Goal: Transaction & Acquisition: Purchase product/service

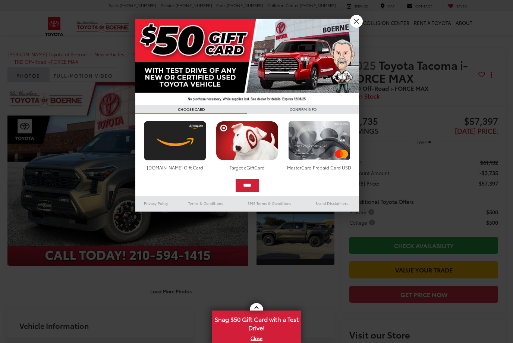
click at [359, 21] on link "X" at bounding box center [356, 21] width 13 height 13
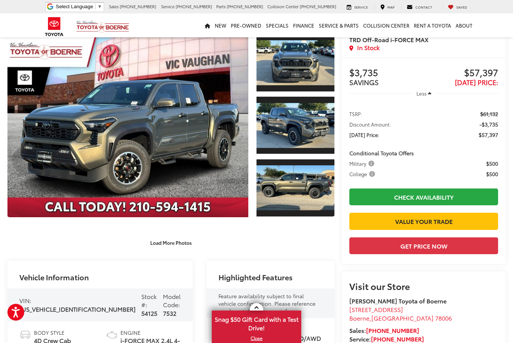
scroll to position [10, 0]
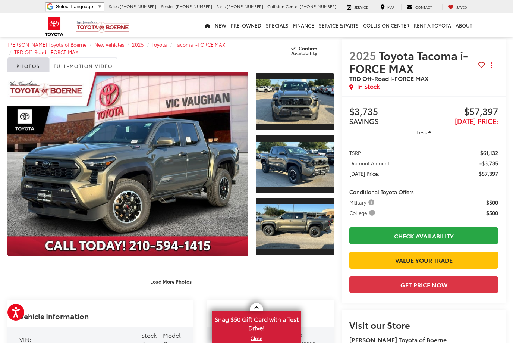
click at [158, 272] on div "Load More Photos" at bounding box center [170, 277] width 327 height 21
click at [126, 154] on link "Expand Photo 0" at bounding box center [127, 164] width 241 height 184
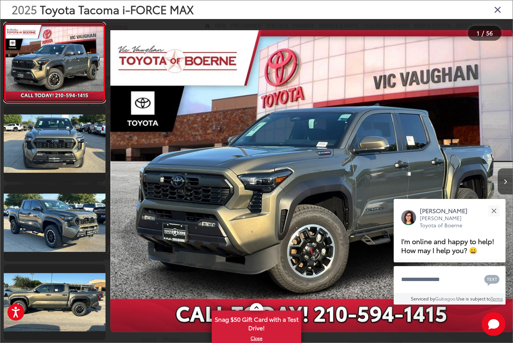
scroll to position [0, 0]
click at [492, 203] on button "Close" at bounding box center [494, 211] width 16 height 16
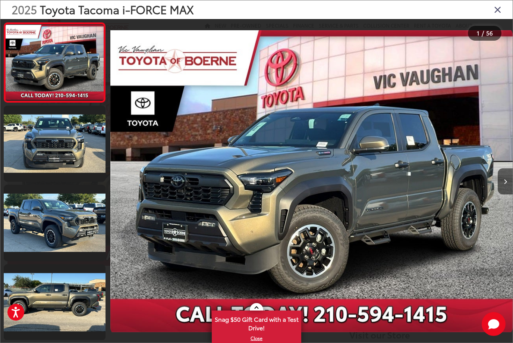
click at [507, 194] on button "Next image" at bounding box center [505, 181] width 15 height 26
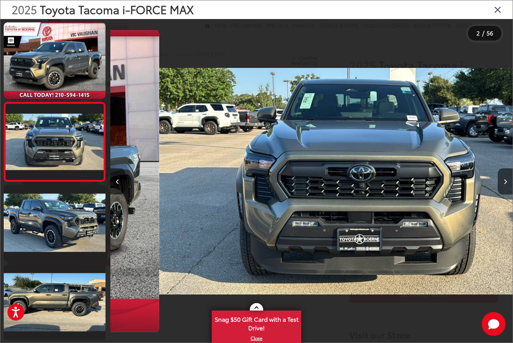
scroll to position [0, 403]
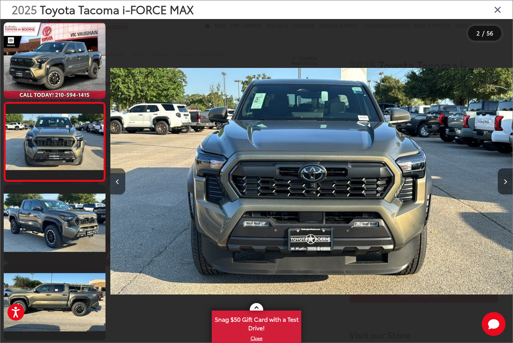
click at [507, 189] on button "Next image" at bounding box center [505, 181] width 15 height 26
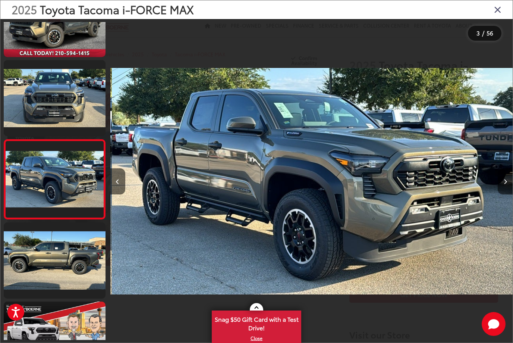
scroll to position [62, 0]
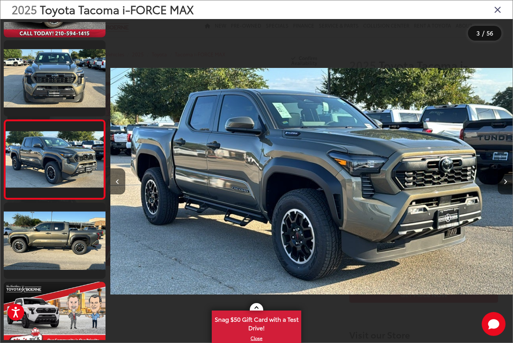
click at [508, 185] on button "Next image" at bounding box center [505, 181] width 15 height 26
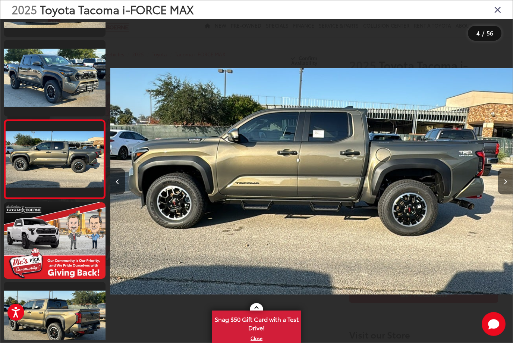
scroll to position [0, 1208]
click at [506, 184] on icon "Next image" at bounding box center [505, 181] width 3 height 5
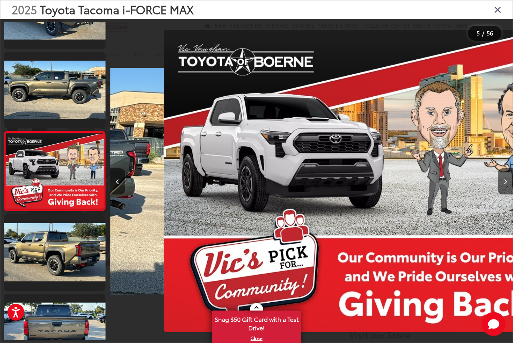
scroll to position [220, 0]
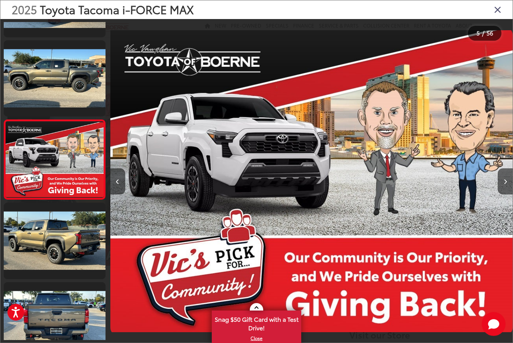
click at [508, 188] on button "Next image" at bounding box center [505, 181] width 15 height 26
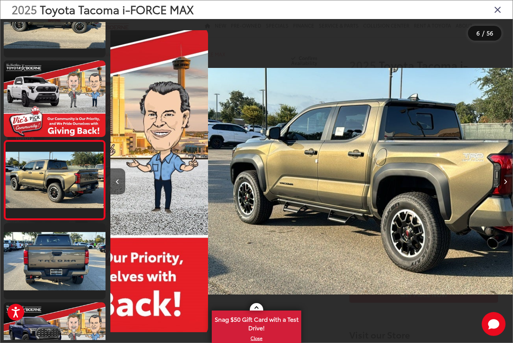
scroll to position [300, 0]
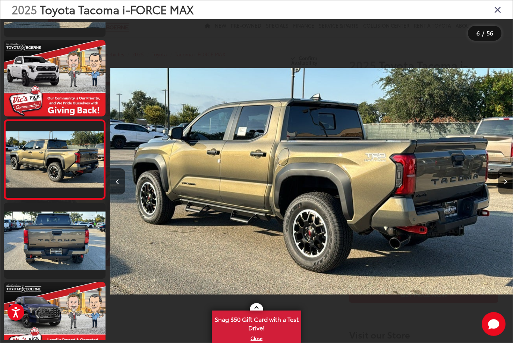
click at [508, 190] on button "Next image" at bounding box center [505, 181] width 15 height 26
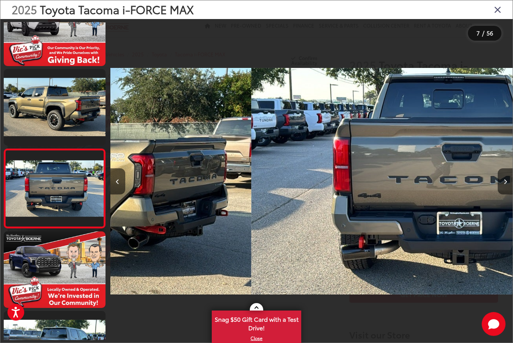
scroll to position [0, 0]
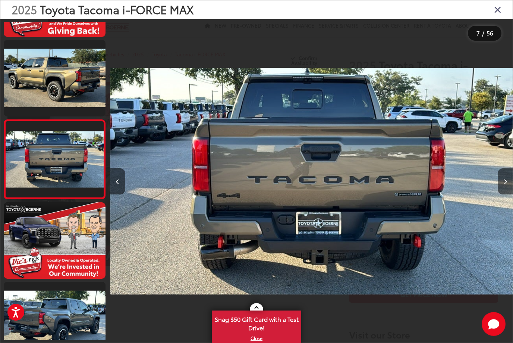
click at [507, 184] on icon "Next image" at bounding box center [505, 181] width 3 height 5
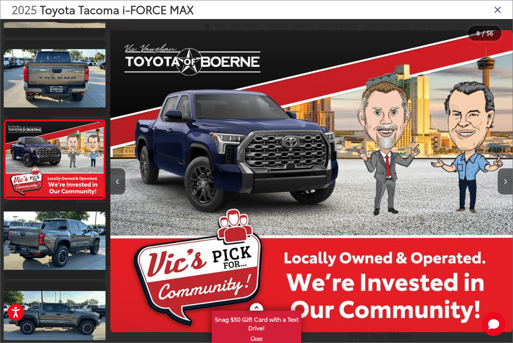
click at [505, 184] on icon "Next image" at bounding box center [505, 181] width 3 height 5
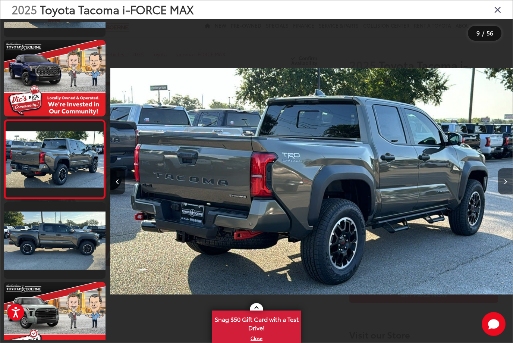
click at [505, 193] on button "Next image" at bounding box center [505, 181] width 15 height 26
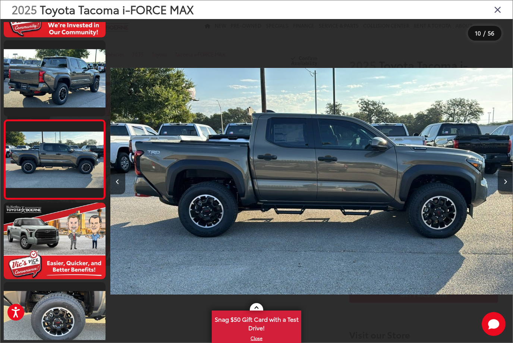
click at [510, 187] on button "Next image" at bounding box center [505, 181] width 15 height 26
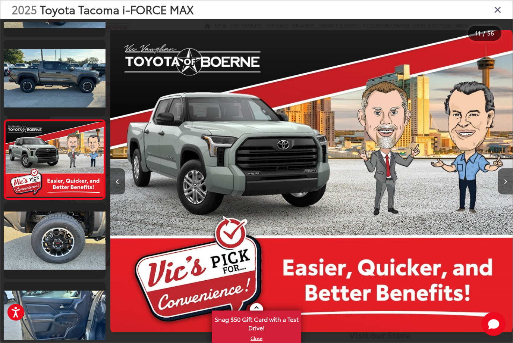
click at [509, 190] on button "Next image" at bounding box center [505, 181] width 15 height 26
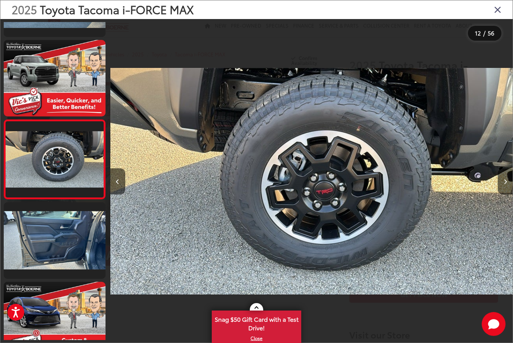
click at [510, 190] on button "Next image" at bounding box center [505, 181] width 15 height 26
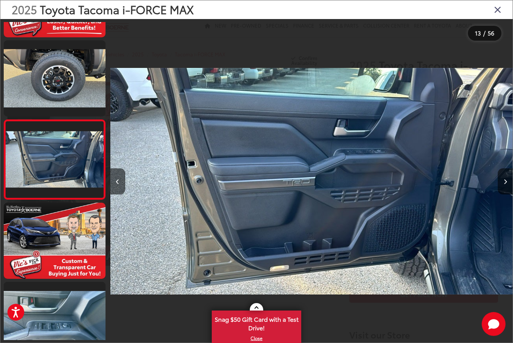
click at [509, 191] on button "Next image" at bounding box center [505, 181] width 15 height 26
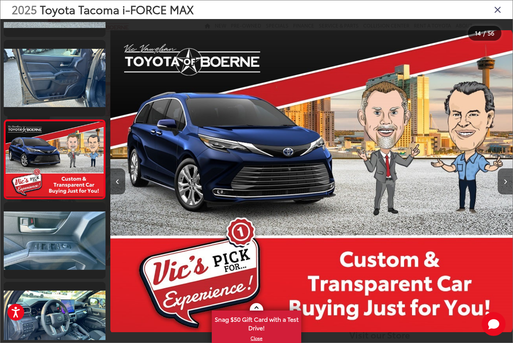
click at [510, 190] on button "Next image" at bounding box center [505, 181] width 15 height 26
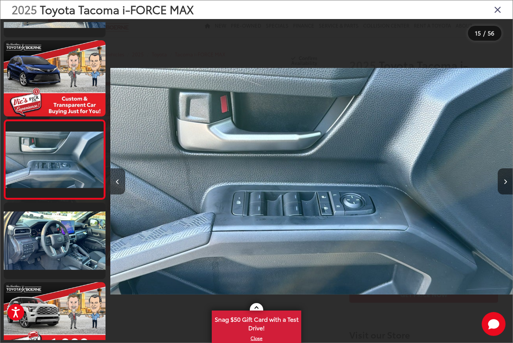
click at [510, 189] on button "Next image" at bounding box center [505, 181] width 15 height 26
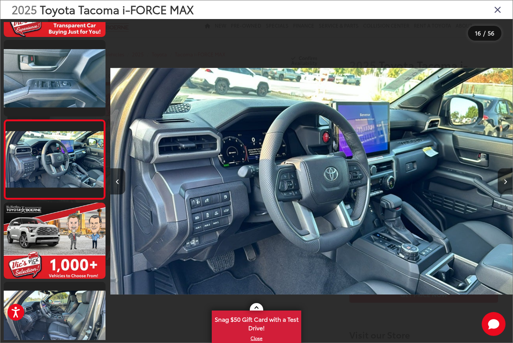
click at [508, 189] on button "Next image" at bounding box center [505, 181] width 15 height 26
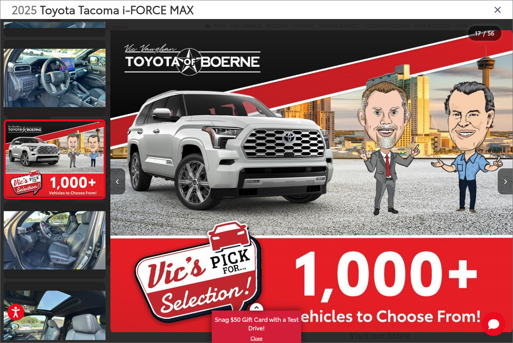
click at [509, 189] on button "Next image" at bounding box center [505, 181] width 15 height 26
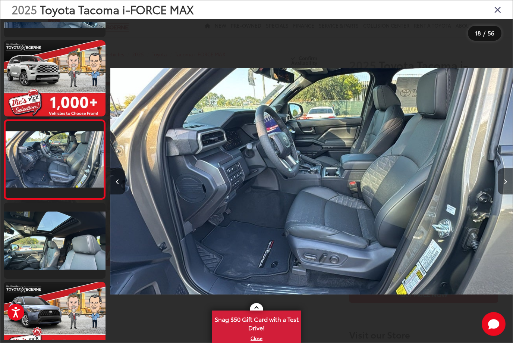
click at [507, 184] on icon "Next image" at bounding box center [505, 181] width 3 height 5
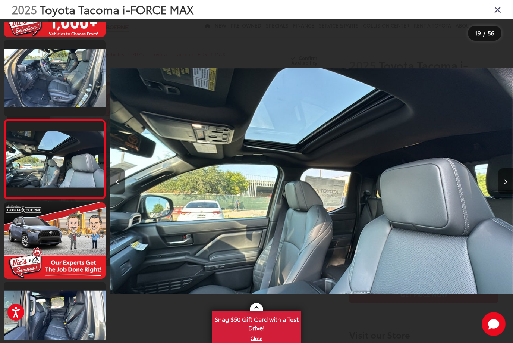
click at [119, 186] on button "Previous image" at bounding box center [117, 181] width 15 height 26
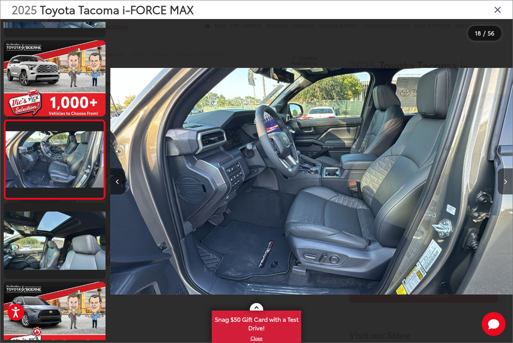
click at [506, 129] on div at bounding box center [462, 181] width 101 height 324
click at [505, 184] on icon "Next image" at bounding box center [505, 181] width 3 height 5
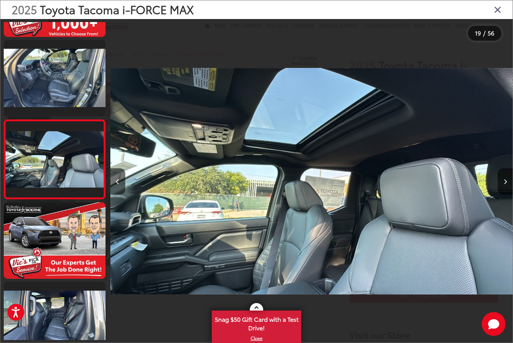
click at [504, 184] on icon "Next image" at bounding box center [505, 181] width 3 height 5
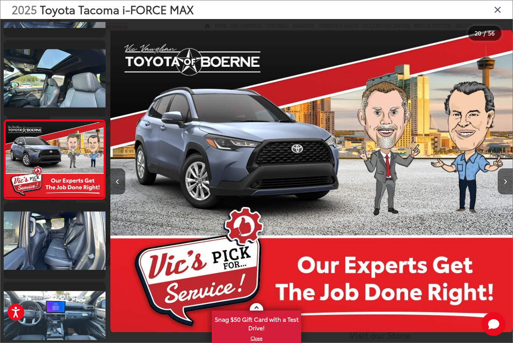
click at [501, 190] on button "Next image" at bounding box center [505, 181] width 15 height 26
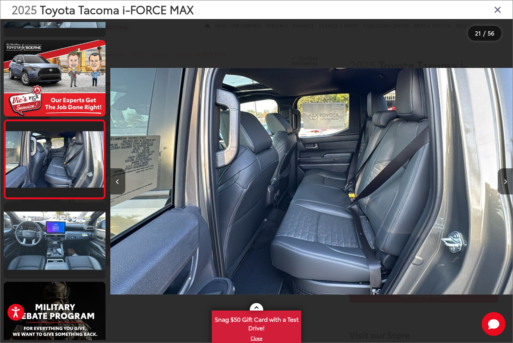
click at [504, 184] on icon "Next image" at bounding box center [505, 181] width 3 height 5
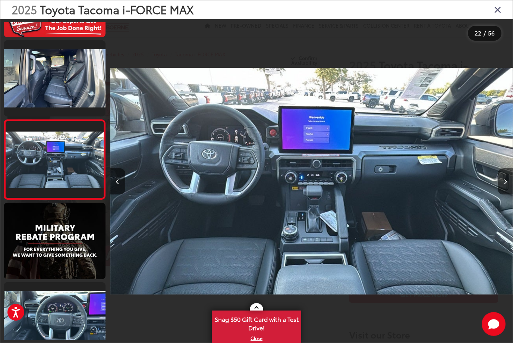
click at [504, 182] on button "Next image" at bounding box center [505, 181] width 15 height 26
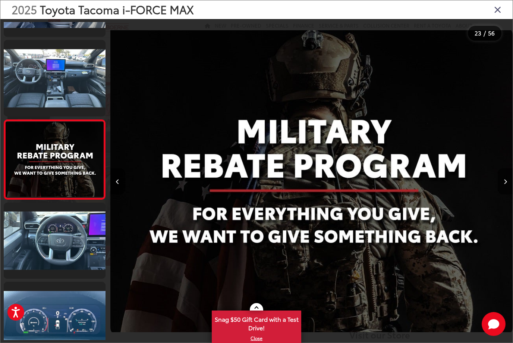
click at [505, 185] on button "Next image" at bounding box center [505, 181] width 15 height 26
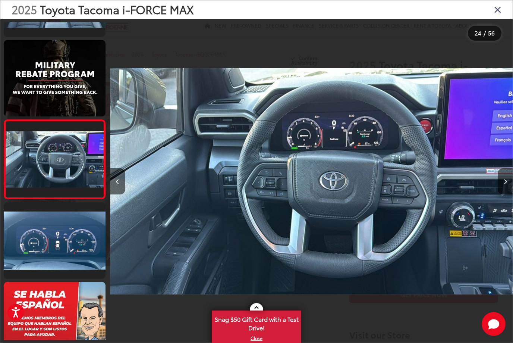
click at [503, 185] on button "Next image" at bounding box center [505, 181] width 15 height 26
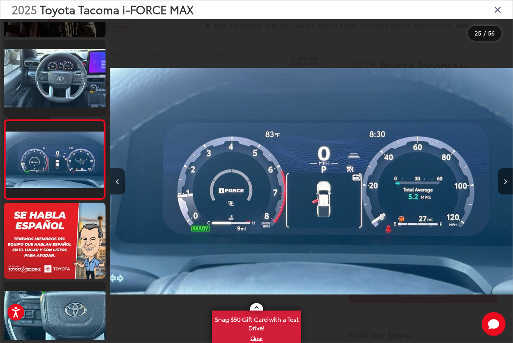
click at [503, 185] on button "Next image" at bounding box center [505, 181] width 15 height 26
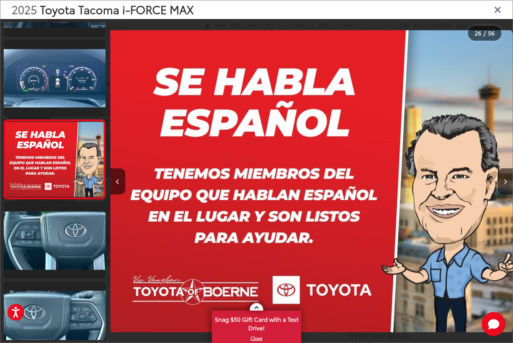
click at [503, 184] on button "Next image" at bounding box center [505, 181] width 15 height 26
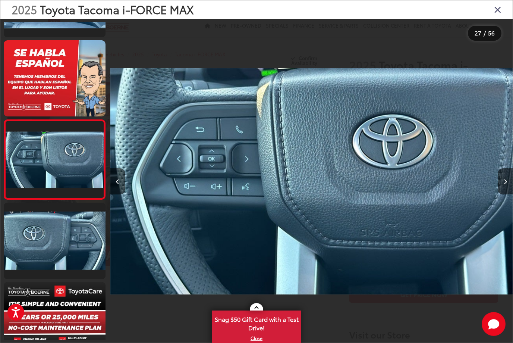
click at [502, 189] on button "Next image" at bounding box center [505, 181] width 15 height 26
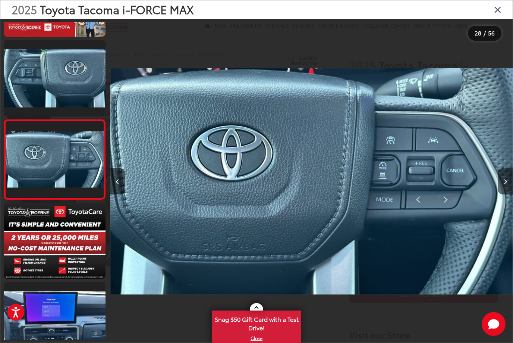
click at [502, 191] on button "Next image" at bounding box center [505, 181] width 15 height 26
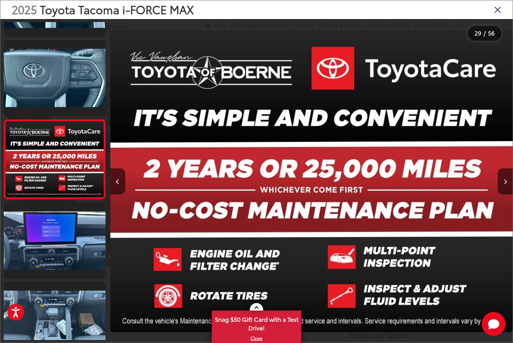
click at [500, 190] on button "Next image" at bounding box center [505, 181] width 15 height 26
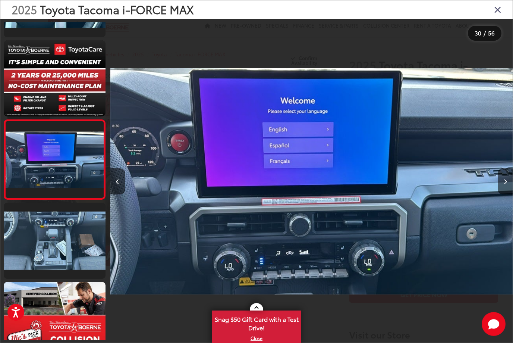
click at [499, 189] on button "Next image" at bounding box center [505, 181] width 15 height 26
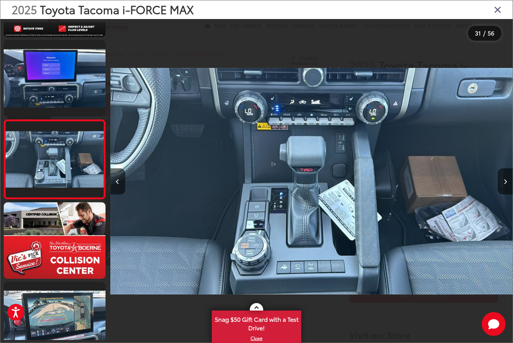
click at [499, 188] on button "Next image" at bounding box center [505, 181] width 15 height 26
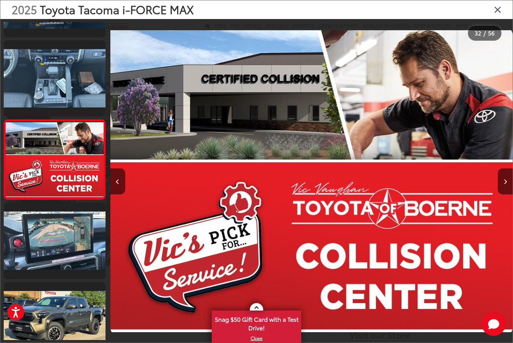
click at [499, 188] on button "Next image" at bounding box center [505, 181] width 15 height 26
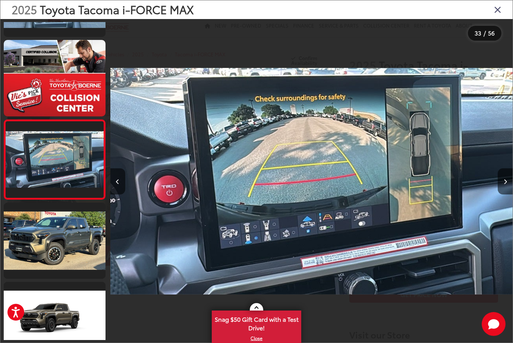
click at [498, 190] on button "Next image" at bounding box center [505, 181] width 15 height 26
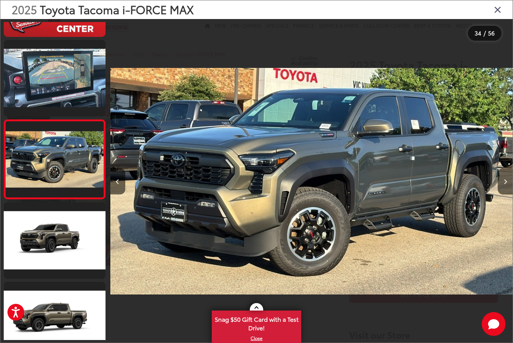
click at [498, 189] on button "Next image" at bounding box center [505, 181] width 15 height 26
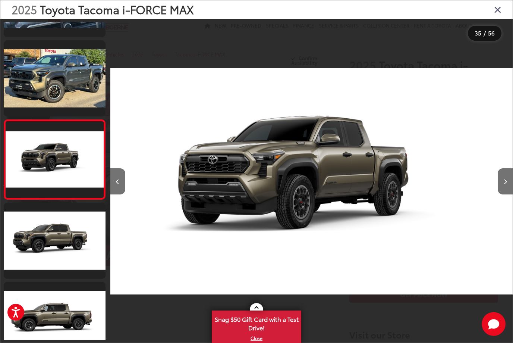
click at [499, 187] on button "Next image" at bounding box center [505, 181] width 15 height 26
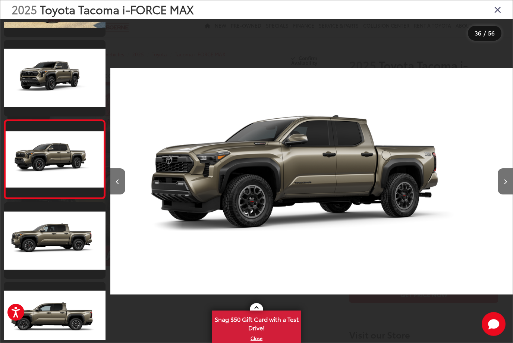
click at [495, 14] on icon "Close gallery" at bounding box center [497, 9] width 7 height 10
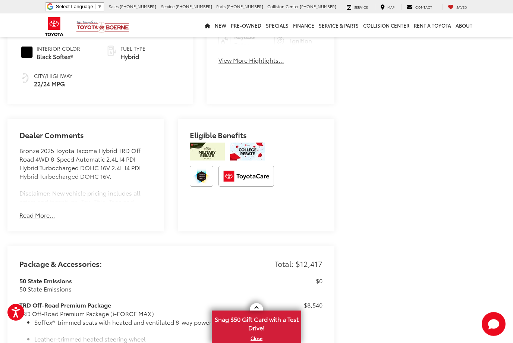
click at [36, 211] on button "Read More..." at bounding box center [37, 215] width 36 height 9
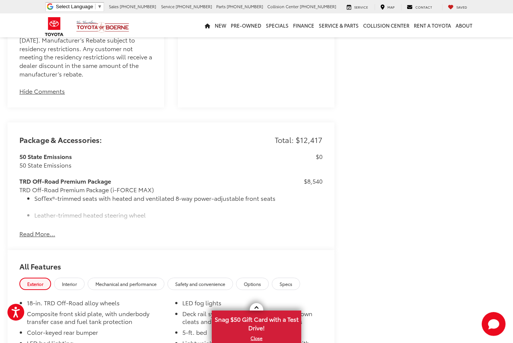
click at [32, 229] on button "Read More..." at bounding box center [37, 233] width 36 height 9
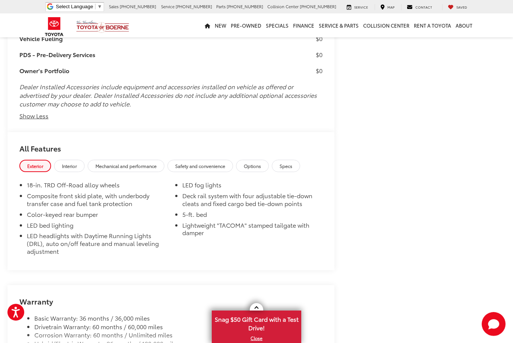
click at [112, 163] on span "Mechanical and performance" at bounding box center [126, 166] width 61 height 6
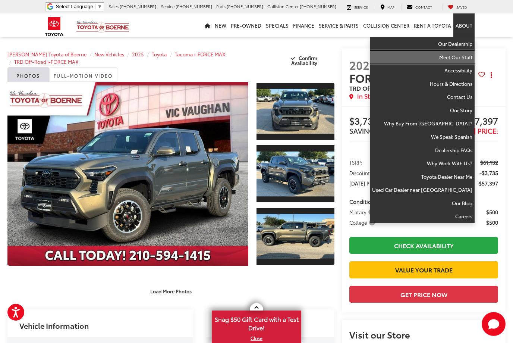
click at [460, 55] on link "Meet Our Staff" at bounding box center [422, 57] width 105 height 13
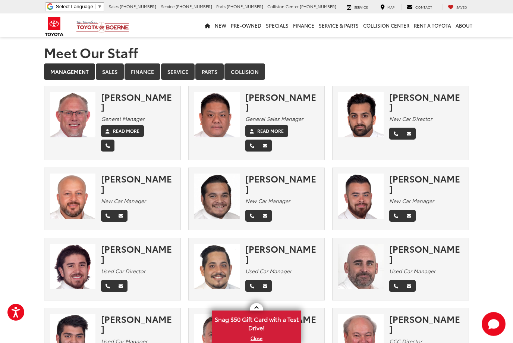
click at [61, 71] on link "Management" at bounding box center [69, 71] width 51 height 16
click at [118, 75] on link "Sales" at bounding box center [110, 71] width 28 height 16
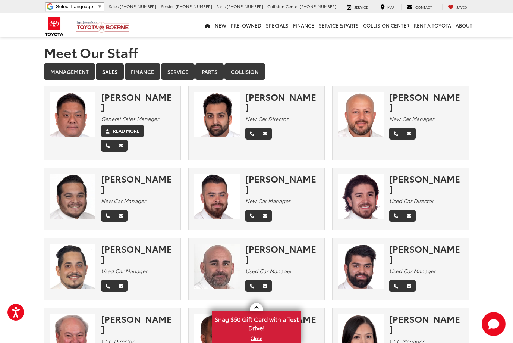
click at [142, 70] on link "Finance" at bounding box center [143, 71] width 36 height 16
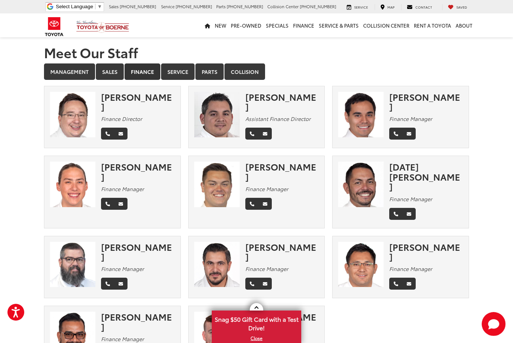
click at [173, 73] on link "Service" at bounding box center [178, 71] width 34 height 16
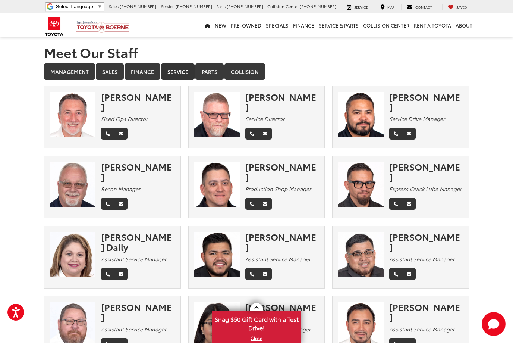
click at [216, 67] on link "Parts" at bounding box center [209, 71] width 28 height 16
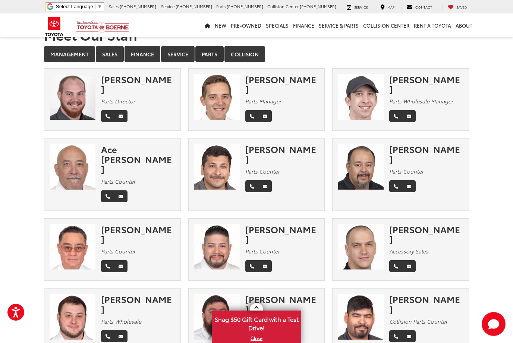
scroll to position [20, 0]
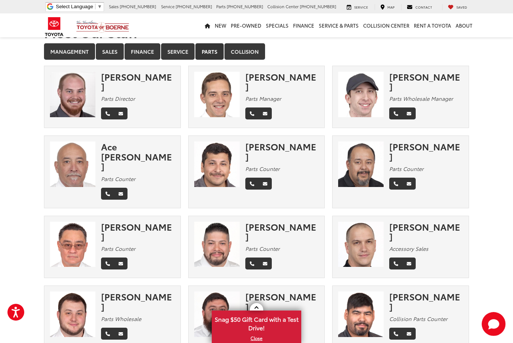
click at [240, 50] on link "Collision" at bounding box center [245, 51] width 41 height 16
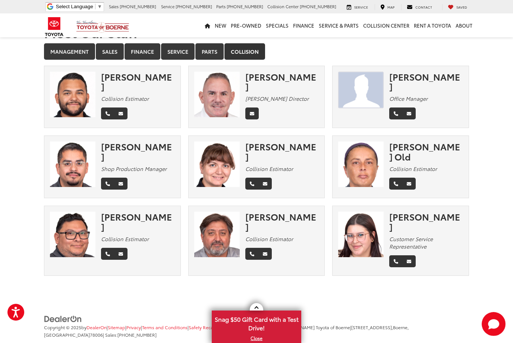
scroll to position [0, 0]
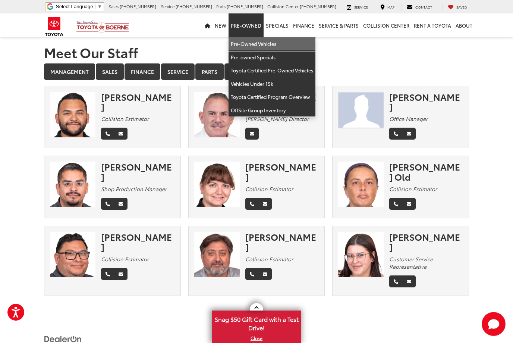
click at [270, 43] on link "Pre-Owned Vehicles" at bounding box center [272, 43] width 87 height 13
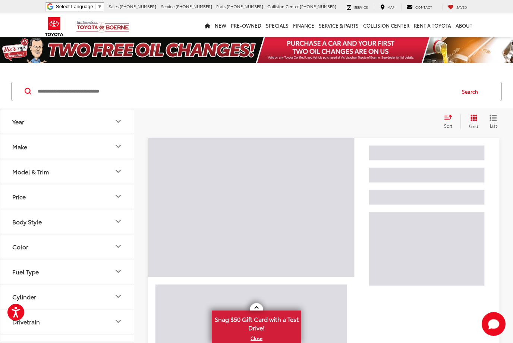
click at [453, 122] on div "Sort" at bounding box center [451, 121] width 20 height 15
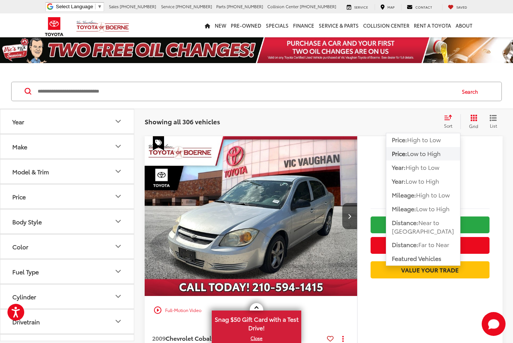
click at [438, 140] on span "High to Low" at bounding box center [424, 139] width 34 height 9
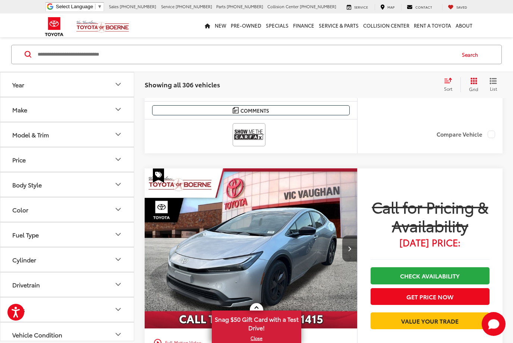
scroll to position [1792, 0]
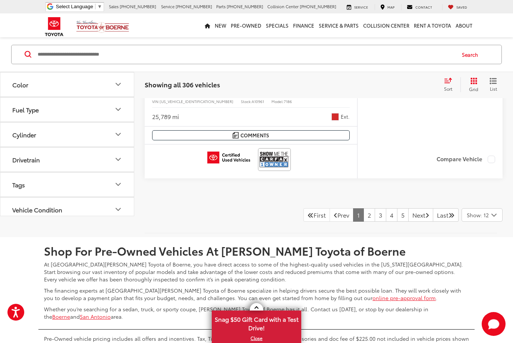
click at [417, 213] on link "Next" at bounding box center [421, 214] width 25 height 13
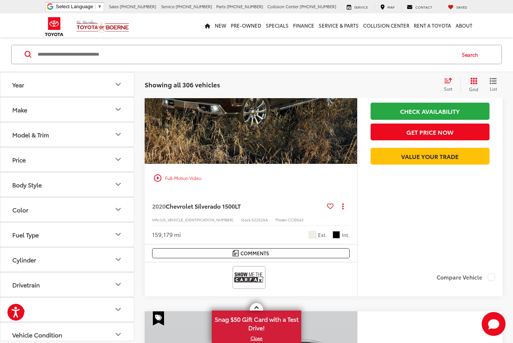
scroll to position [37, 0]
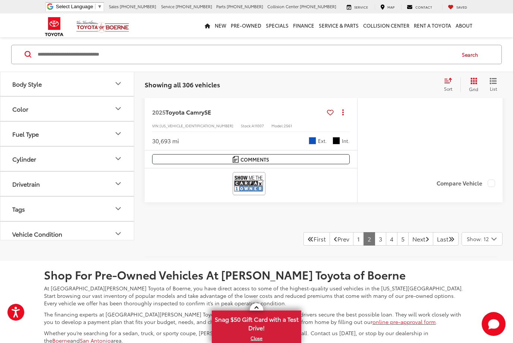
click at [412, 235] on link "Next" at bounding box center [421, 238] width 25 height 13
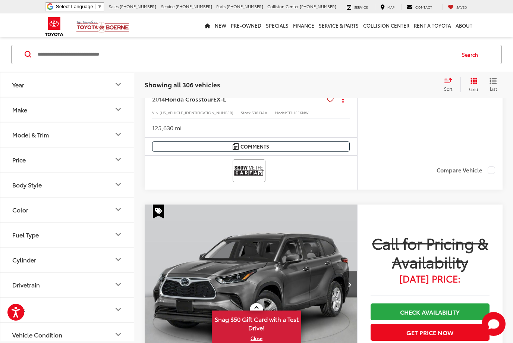
scroll to position [37, 0]
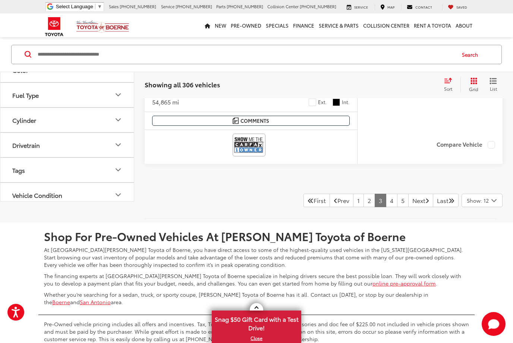
click at [417, 200] on link "Next" at bounding box center [421, 200] width 25 height 13
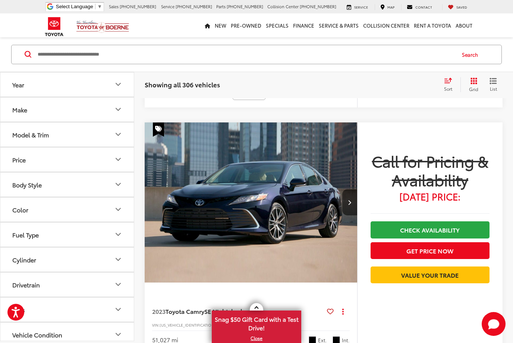
scroll to position [37, 0]
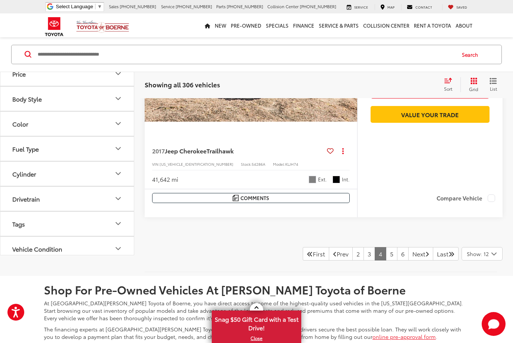
click at [420, 251] on link "Next" at bounding box center [421, 253] width 25 height 13
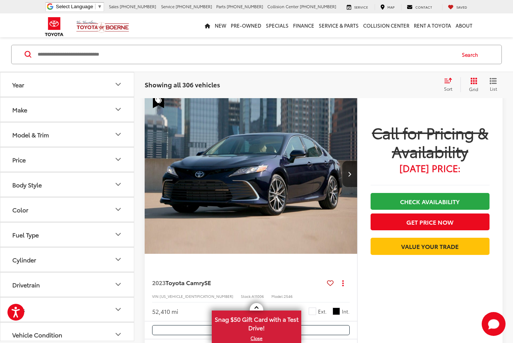
scroll to position [37, 0]
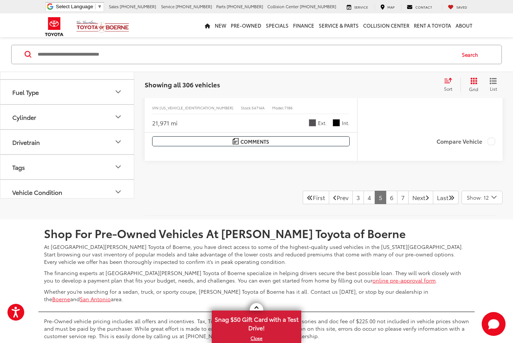
click at [417, 196] on link "Next" at bounding box center [421, 197] width 25 height 13
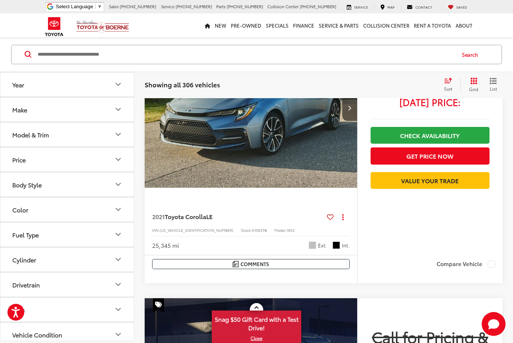
scroll to position [2000, 0]
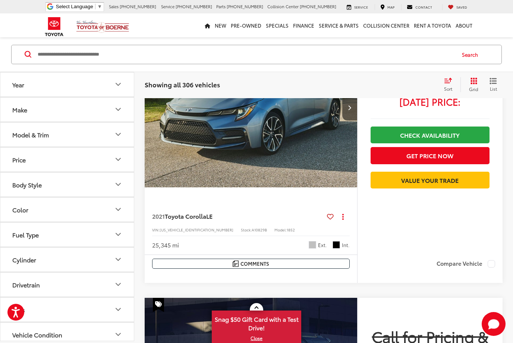
click at [473, 86] on span "Grid" at bounding box center [473, 89] width 9 height 6
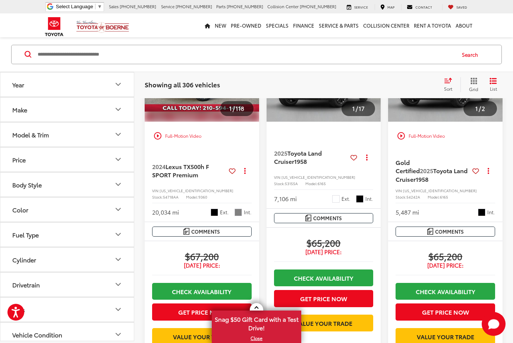
scroll to position [1178, 0]
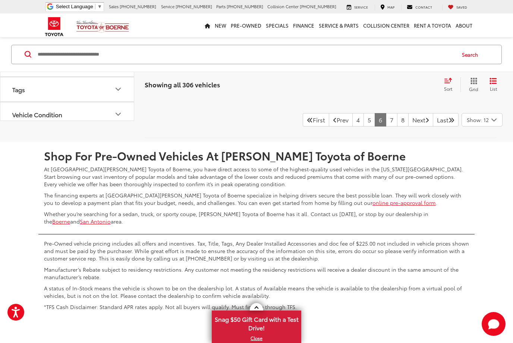
click at [418, 126] on link "Next" at bounding box center [421, 119] width 25 height 13
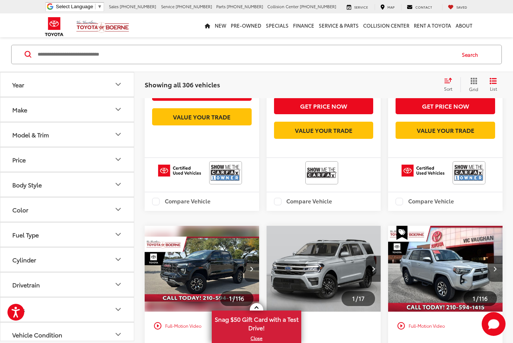
scroll to position [870, 0]
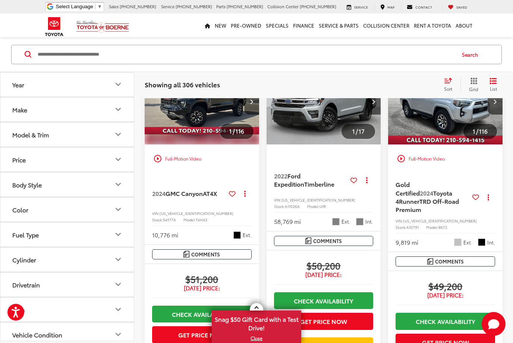
click at [423, 213] on span at bounding box center [422, 209] width 1 height 9
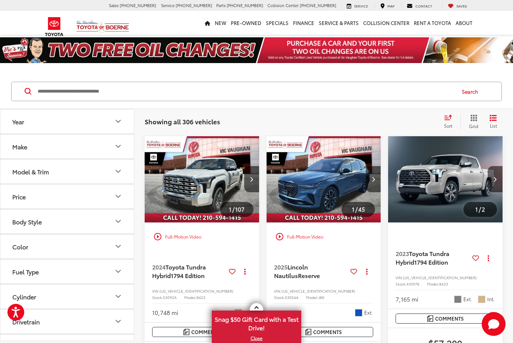
click at [181, 188] on img "2024 Toyota Tundra Hybrid 1794 Edition 0" at bounding box center [202, 179] width 116 height 87
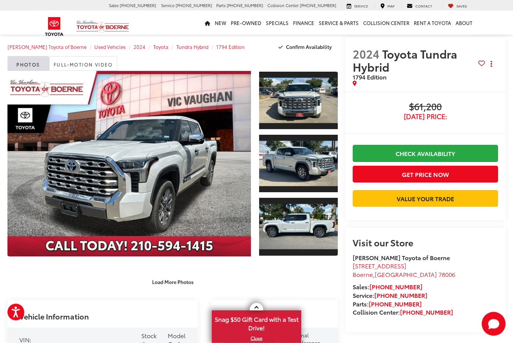
scroll to position [11, 0]
click at [131, 161] on link "Expand Photo 0" at bounding box center [129, 163] width 244 height 185
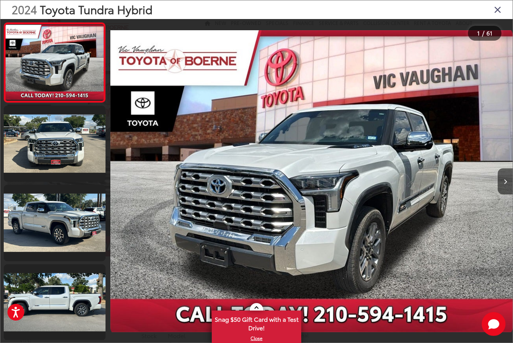
click at [509, 182] on button "Next image" at bounding box center [505, 181] width 15 height 26
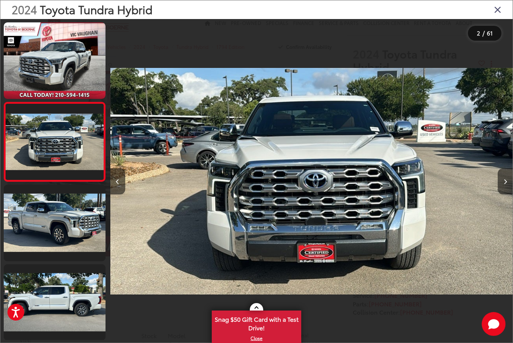
click at [508, 191] on button "Next image" at bounding box center [505, 181] width 15 height 26
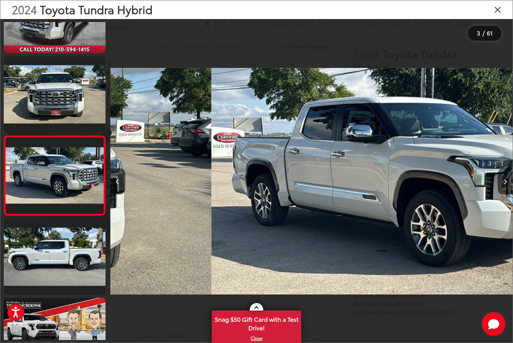
scroll to position [0, 805]
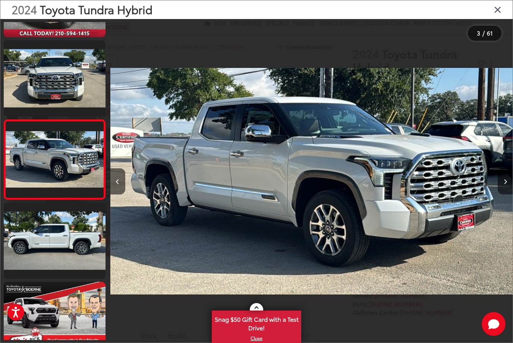
click at [508, 191] on button "Next image" at bounding box center [505, 181] width 15 height 26
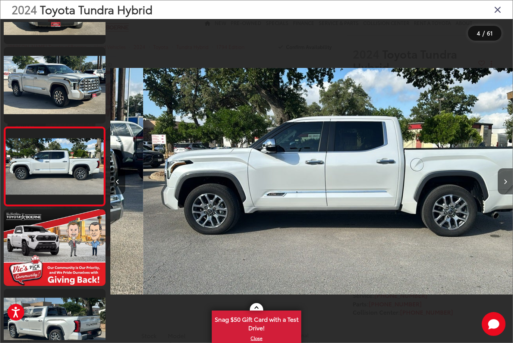
scroll to position [0, 1208]
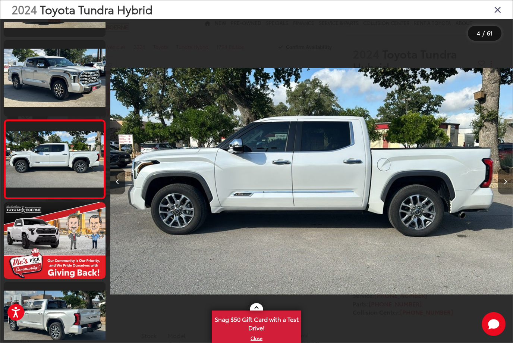
click at [506, 184] on icon "Next image" at bounding box center [505, 181] width 3 height 5
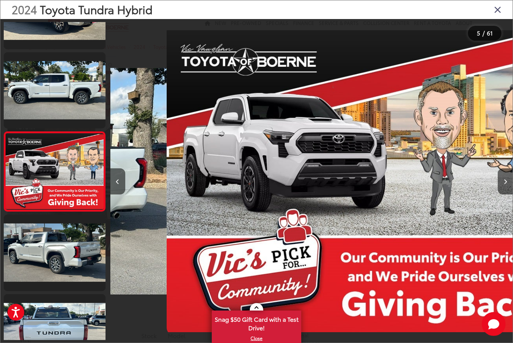
scroll to position [220, 0]
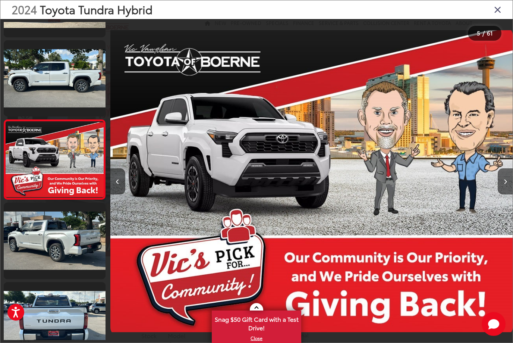
click at [509, 190] on button "Next image" at bounding box center [505, 181] width 15 height 26
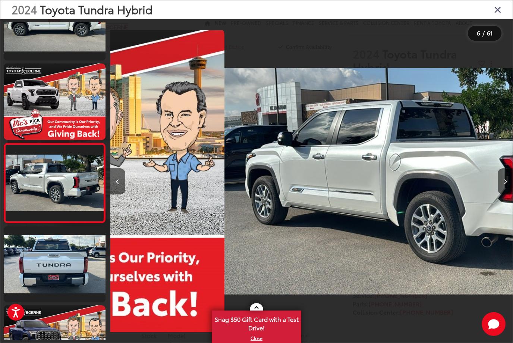
scroll to position [300, 0]
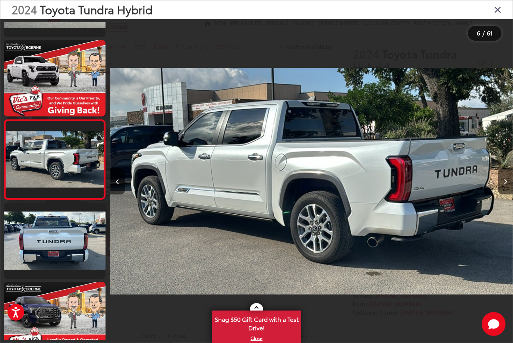
click at [507, 184] on icon "Next image" at bounding box center [505, 181] width 3 height 5
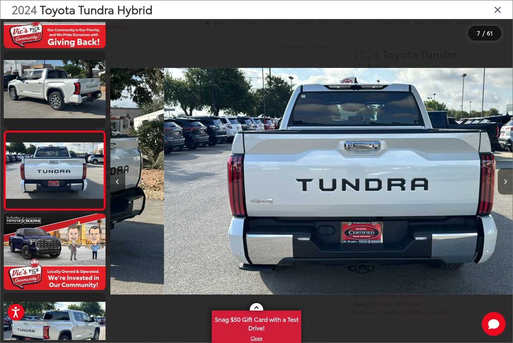
scroll to position [379, 0]
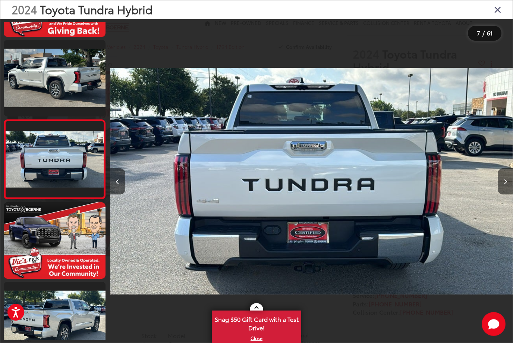
click at [507, 184] on icon "Next image" at bounding box center [505, 181] width 3 height 5
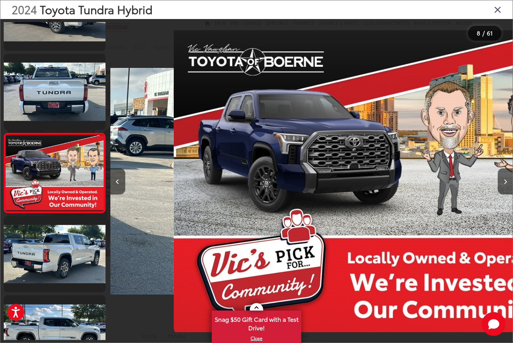
scroll to position [458, 0]
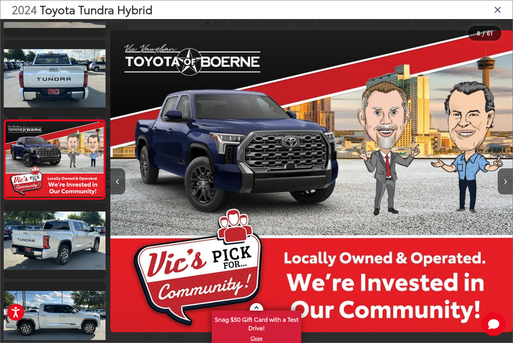
click at [506, 184] on icon "Next image" at bounding box center [505, 181] width 3 height 5
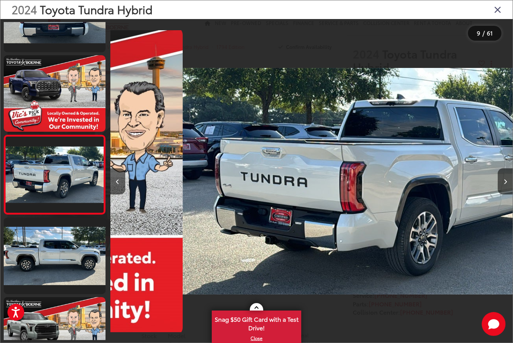
scroll to position [538, 0]
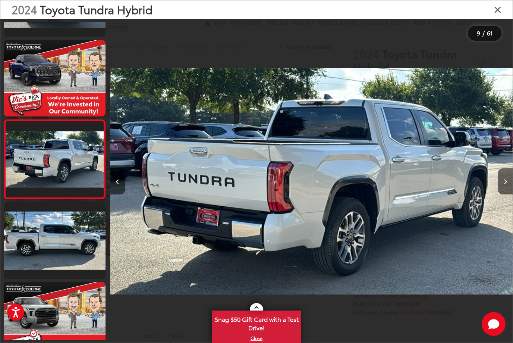
click at [506, 184] on icon "Next image" at bounding box center [505, 181] width 3 height 5
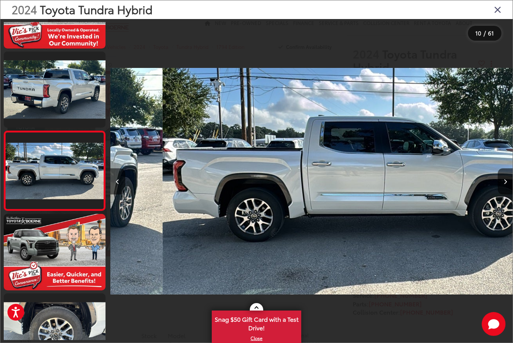
scroll to position [617, 0]
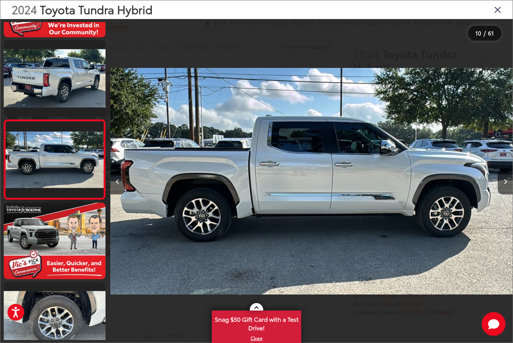
click at [508, 190] on button "Next image" at bounding box center [505, 181] width 15 height 26
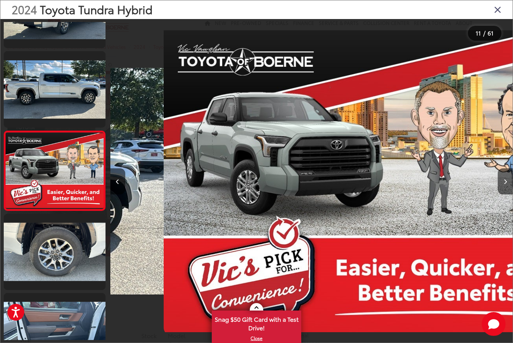
scroll to position [696, 0]
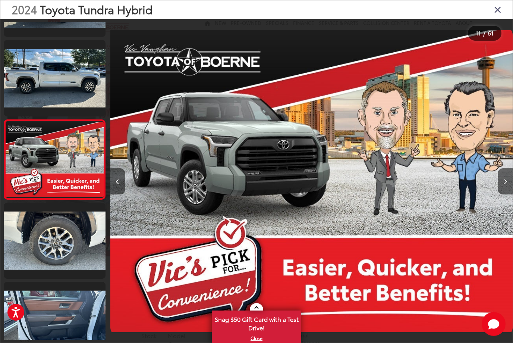
click at [506, 184] on icon "Next image" at bounding box center [505, 181] width 3 height 5
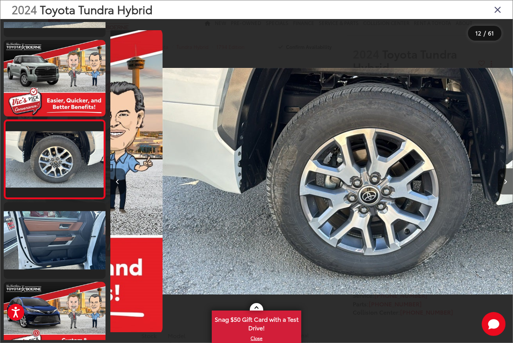
scroll to position [0, 4429]
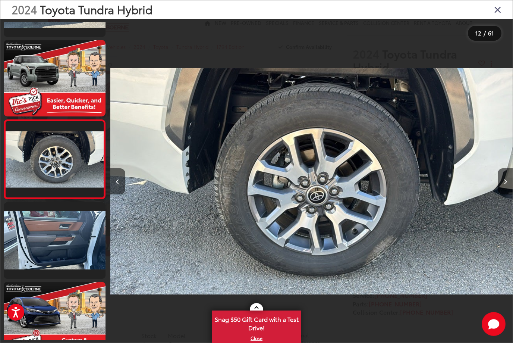
click at [507, 184] on icon "Next image" at bounding box center [505, 181] width 3 height 5
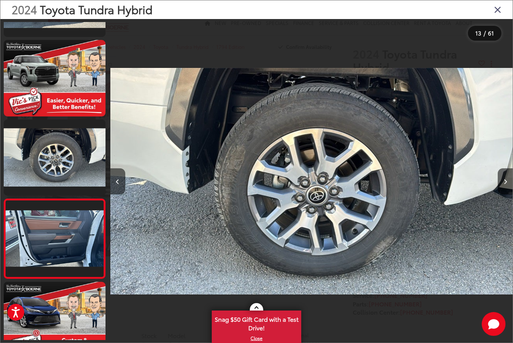
scroll to position [0, 0]
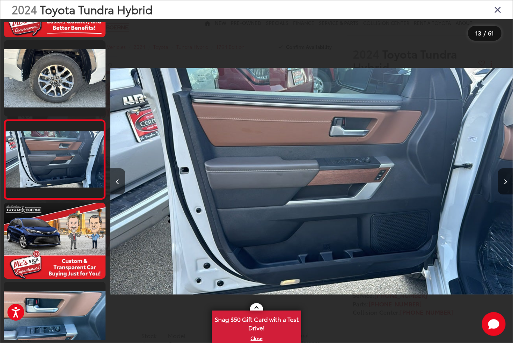
click at [507, 189] on button "Next image" at bounding box center [505, 181] width 15 height 26
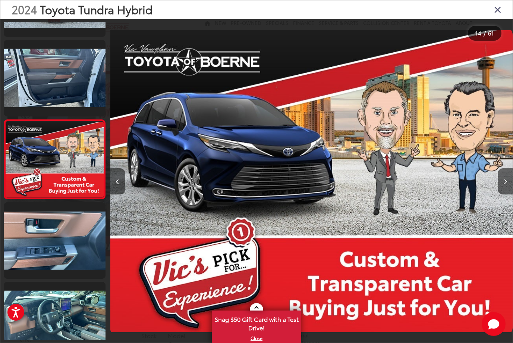
click at [505, 184] on icon "Next image" at bounding box center [505, 181] width 3 height 5
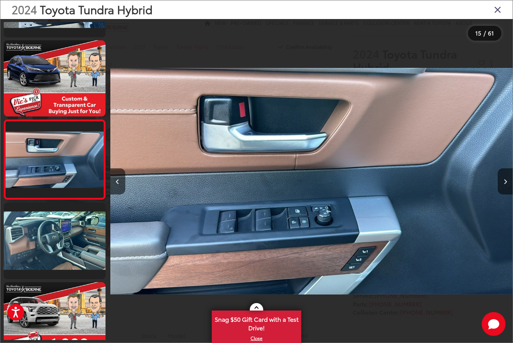
click at [506, 184] on icon "Next image" at bounding box center [505, 181] width 3 height 5
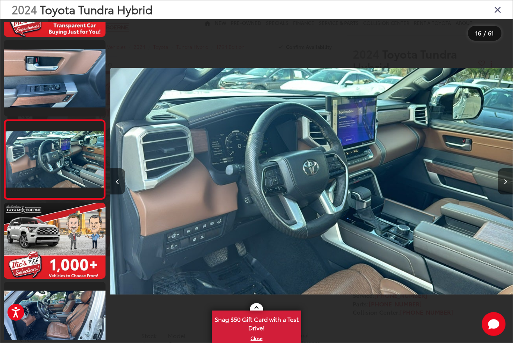
click at [506, 184] on icon "Next image" at bounding box center [505, 181] width 3 height 5
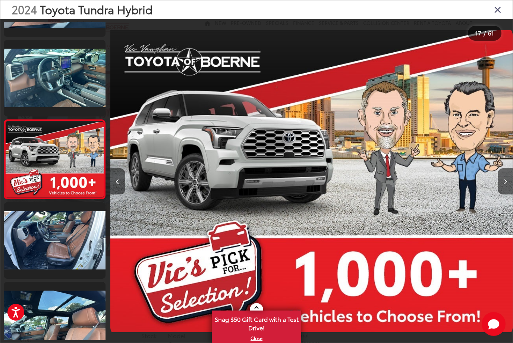
click at [508, 190] on button "Next image" at bounding box center [505, 181] width 15 height 26
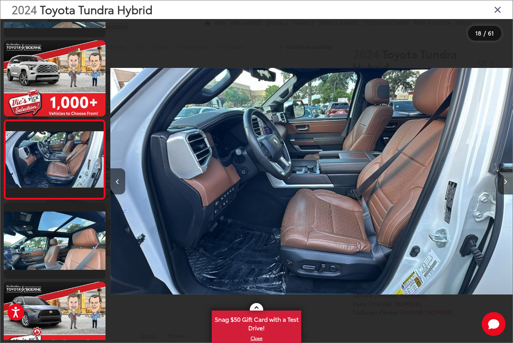
click at [508, 190] on button "Next image" at bounding box center [505, 181] width 15 height 26
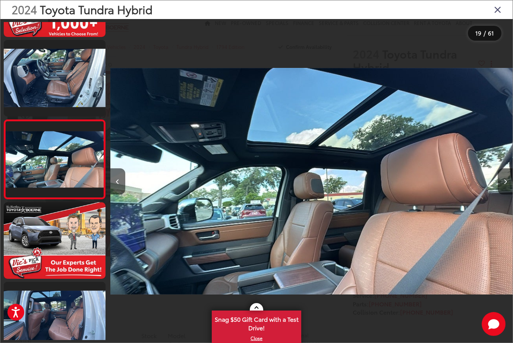
click at [501, 190] on button "Next image" at bounding box center [505, 181] width 15 height 26
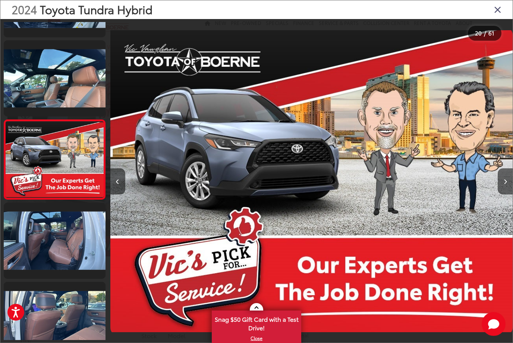
click at [509, 191] on button "Next image" at bounding box center [505, 181] width 15 height 26
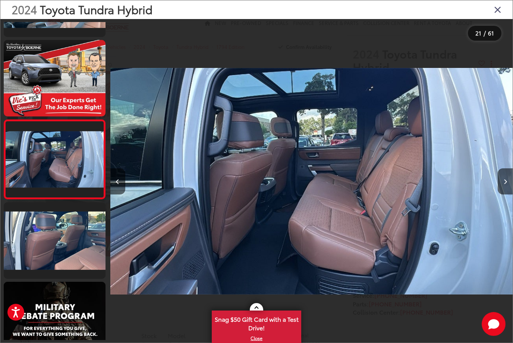
click at [507, 184] on icon "Next image" at bounding box center [505, 181] width 3 height 5
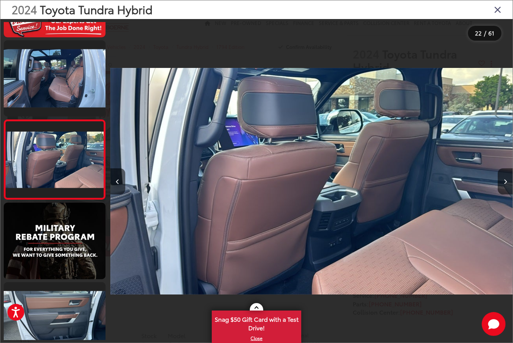
click at [505, 194] on button "Next image" at bounding box center [505, 181] width 15 height 26
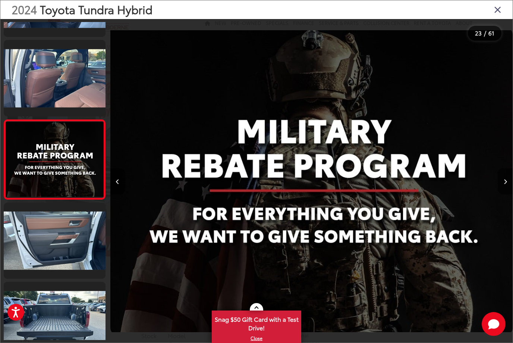
click at [501, 194] on button "Next image" at bounding box center [505, 181] width 15 height 26
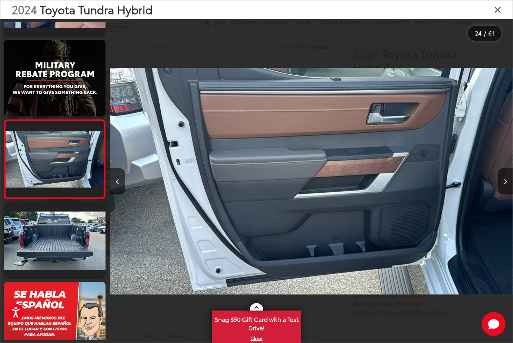
click at [501, 192] on button "Next image" at bounding box center [505, 181] width 15 height 26
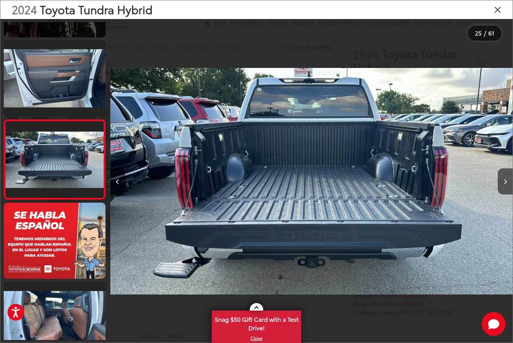
click at [505, 184] on icon "Next image" at bounding box center [505, 181] width 3 height 5
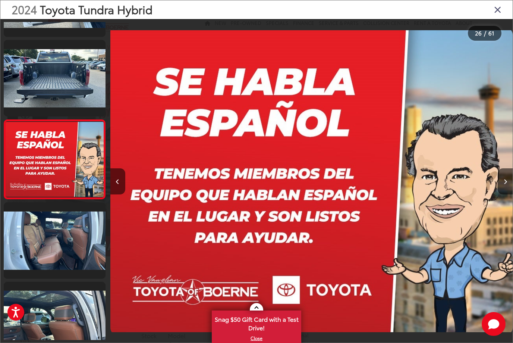
click at [503, 193] on button "Next image" at bounding box center [505, 181] width 15 height 26
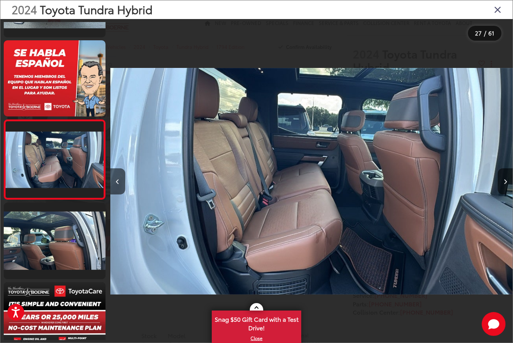
click at [504, 194] on button "Next image" at bounding box center [505, 181] width 15 height 26
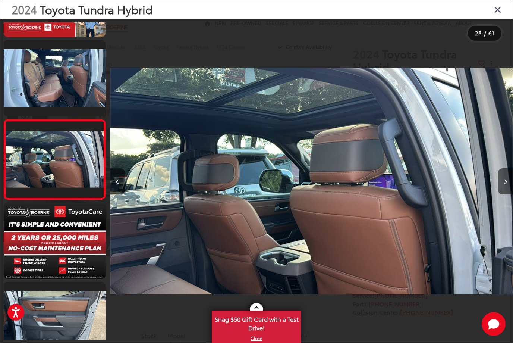
click at [503, 193] on button "Next image" at bounding box center [505, 181] width 15 height 26
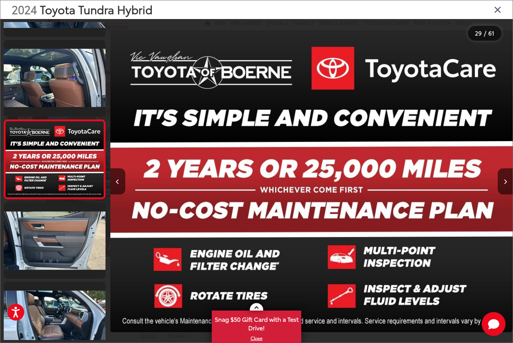
click at [501, 193] on button "Next image" at bounding box center [505, 181] width 15 height 26
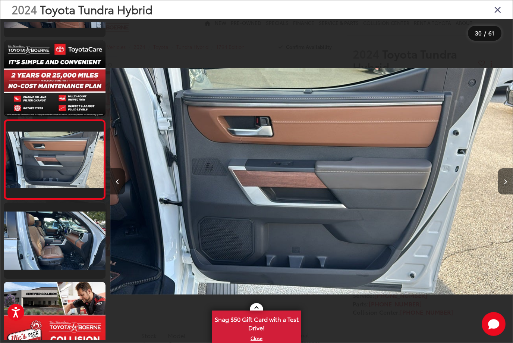
click at [501, 194] on button "Next image" at bounding box center [505, 181] width 15 height 26
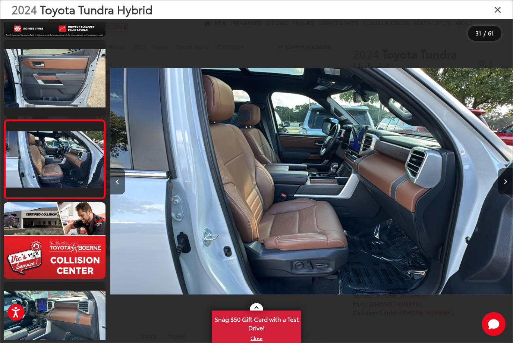
click at [501, 190] on button "Next image" at bounding box center [505, 181] width 15 height 26
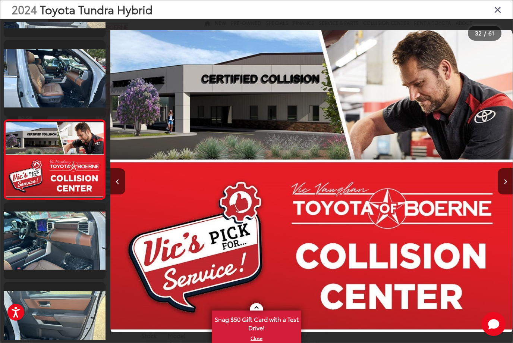
click at [502, 189] on button "Next image" at bounding box center [505, 181] width 15 height 26
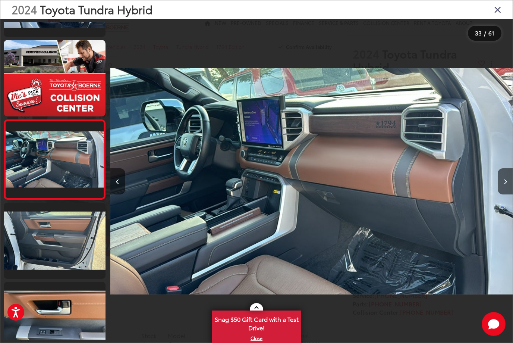
click at [502, 192] on button "Next image" at bounding box center [505, 181] width 15 height 26
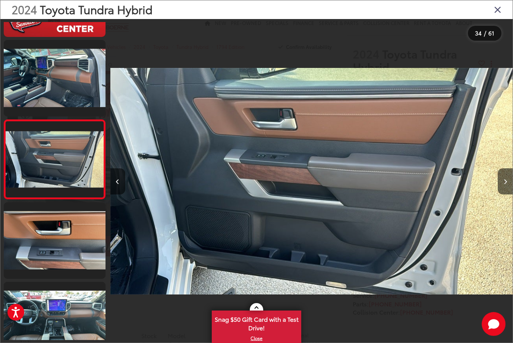
click at [500, 188] on button "Next image" at bounding box center [505, 181] width 15 height 26
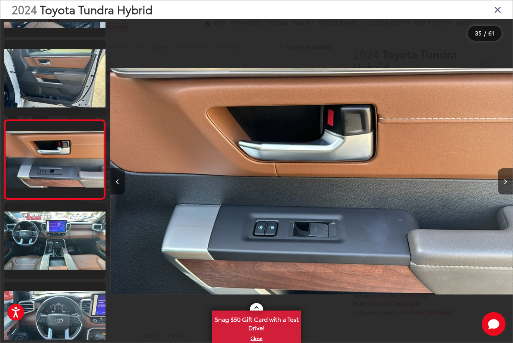
click at [499, 187] on button "Next image" at bounding box center [505, 181] width 15 height 26
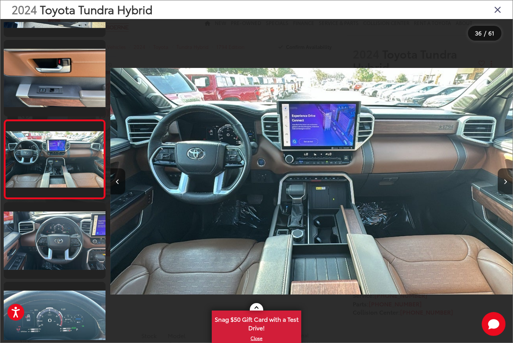
click at [501, 193] on button "Next image" at bounding box center [505, 181] width 15 height 26
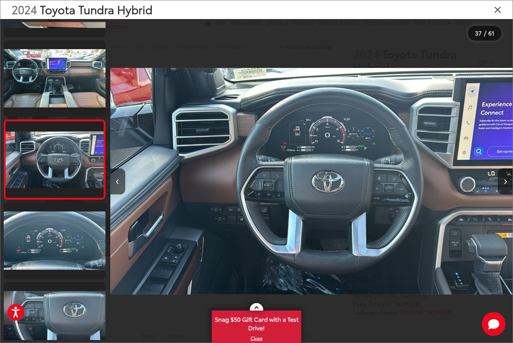
click at [500, 191] on button "Next image" at bounding box center [505, 181] width 15 height 26
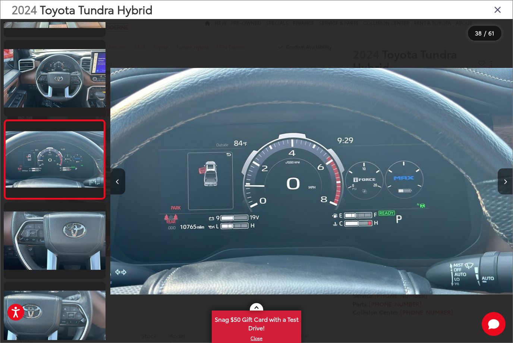
click at [499, 188] on button "Next image" at bounding box center [505, 181] width 15 height 26
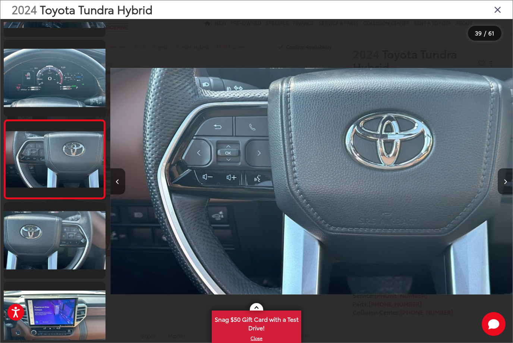
click at [115, 189] on button "Previous image" at bounding box center [117, 181] width 15 height 26
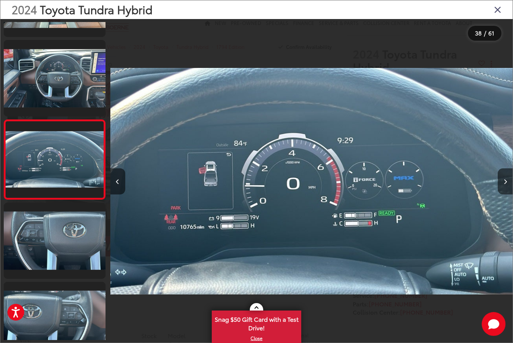
click at [503, 188] on button "Next image" at bounding box center [505, 181] width 15 height 26
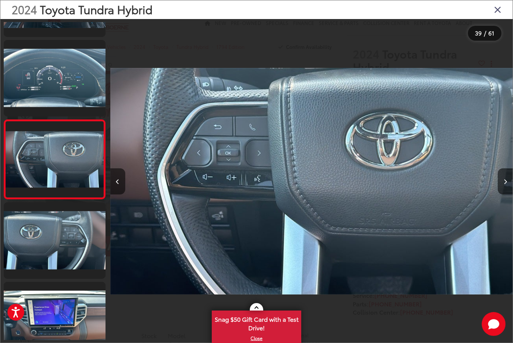
click at [504, 186] on button "Next image" at bounding box center [505, 181] width 15 height 26
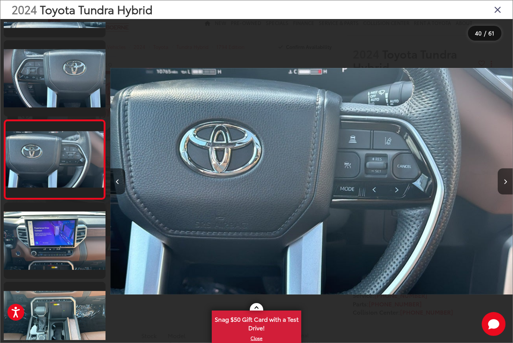
click at [503, 189] on button "Next image" at bounding box center [505, 181] width 15 height 26
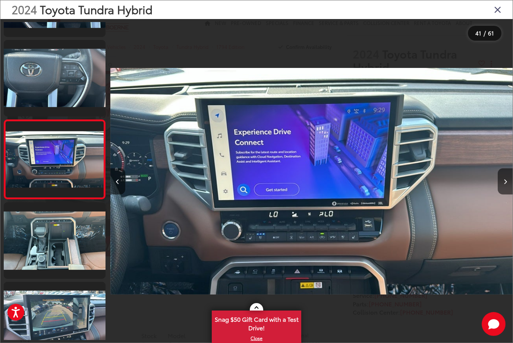
click at [507, 193] on button "Next image" at bounding box center [505, 181] width 15 height 26
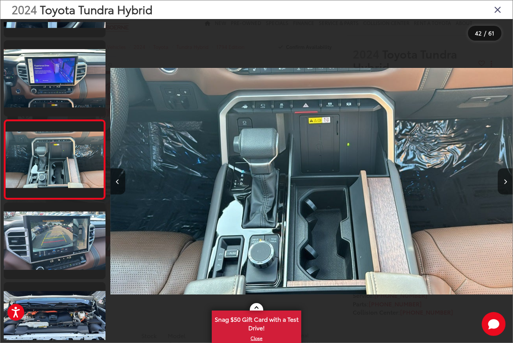
click at [507, 187] on button "Next image" at bounding box center [505, 181] width 15 height 26
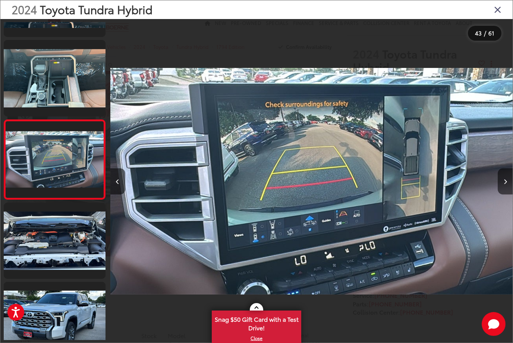
click at [510, 185] on button "Next image" at bounding box center [505, 181] width 15 height 26
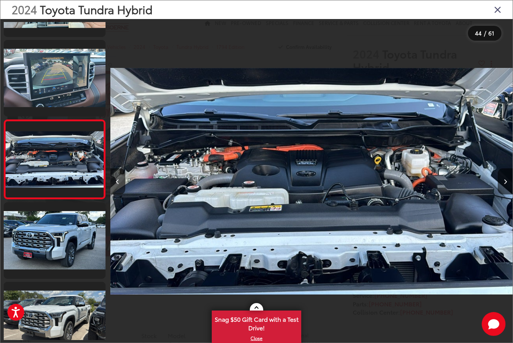
click at [507, 194] on button "Next image" at bounding box center [505, 181] width 15 height 26
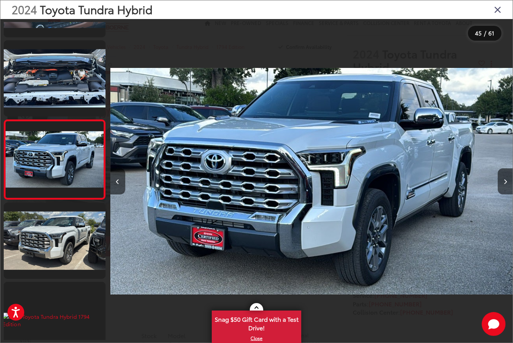
click at [507, 184] on icon "Next image" at bounding box center [505, 181] width 3 height 5
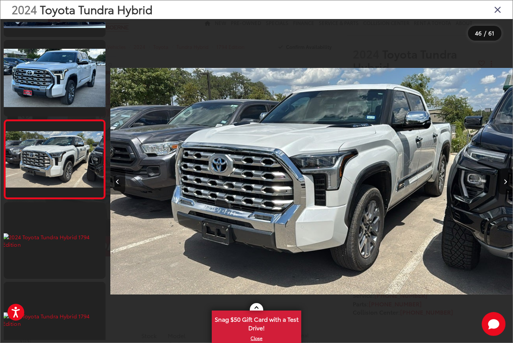
click at [499, 11] on icon "Close gallery" at bounding box center [497, 9] width 7 height 10
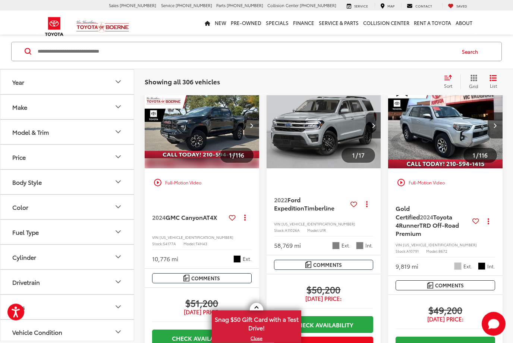
scroll to position [846, 0]
click at [184, 169] on img "2024 GMC Canyon AT4X 0" at bounding box center [202, 125] width 116 height 87
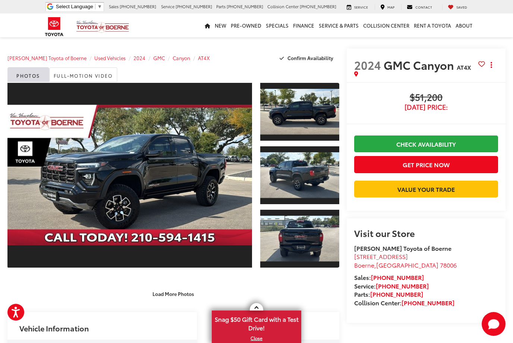
click at [129, 177] on link "Expand Photo 0" at bounding box center [129, 175] width 245 height 186
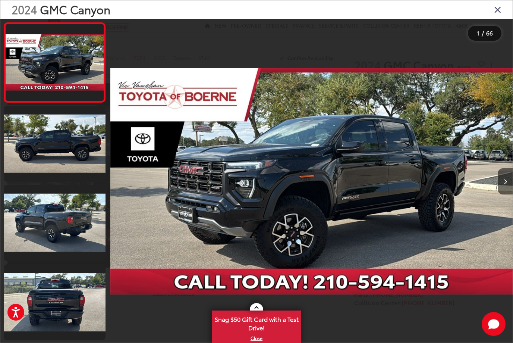
click at [511, 185] on button "Next image" at bounding box center [505, 181] width 15 height 26
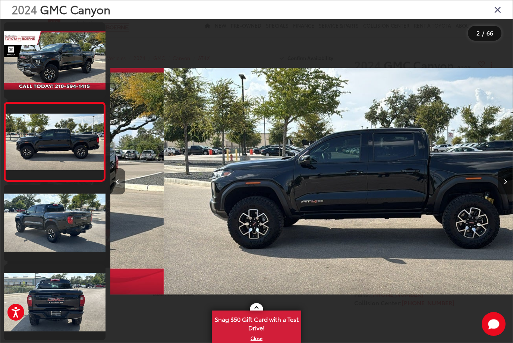
scroll to position [0, 403]
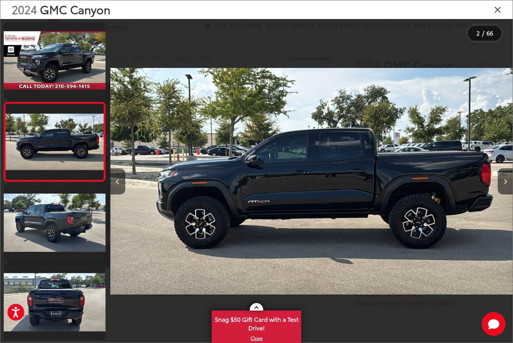
click at [507, 188] on button "Next image" at bounding box center [505, 181] width 15 height 26
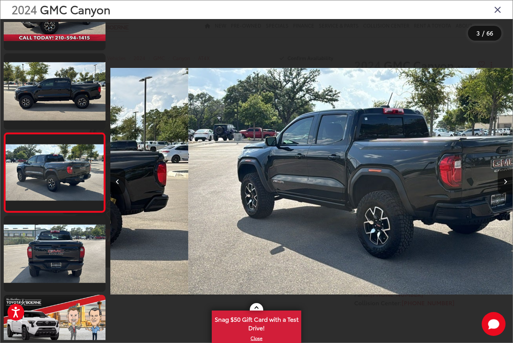
scroll to position [62, 0]
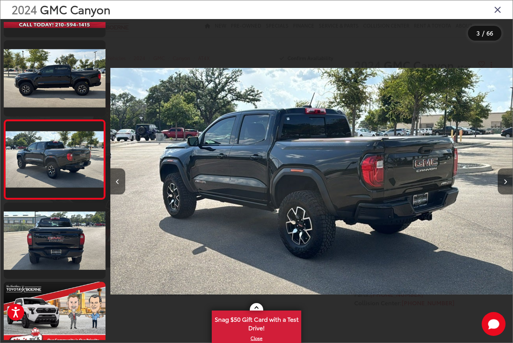
click at [504, 184] on icon "Next image" at bounding box center [505, 181] width 3 height 5
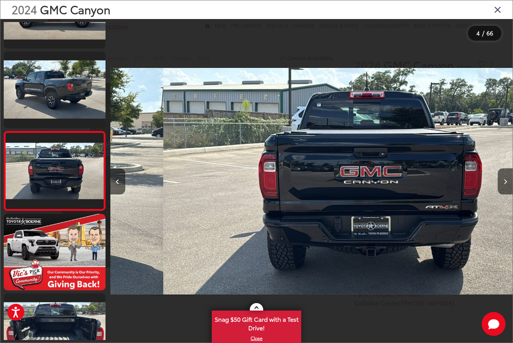
scroll to position [141, 0]
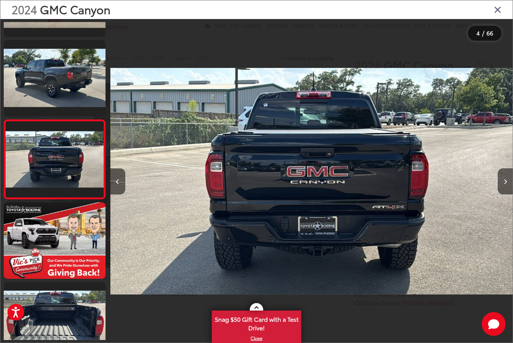
click at [507, 184] on icon "Next image" at bounding box center [505, 181] width 3 height 5
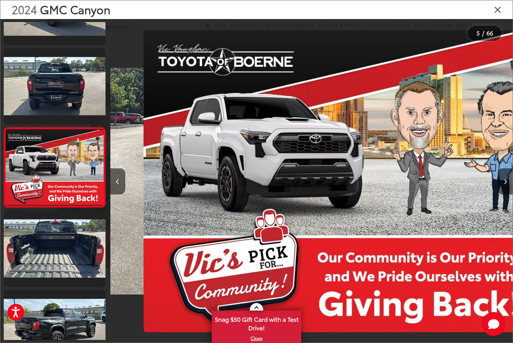
scroll to position [220, 0]
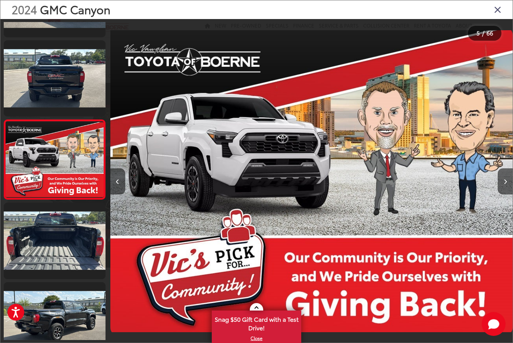
click at [504, 194] on button "Next image" at bounding box center [505, 181] width 15 height 26
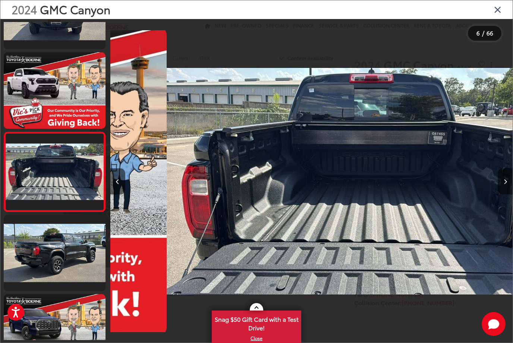
scroll to position [300, 0]
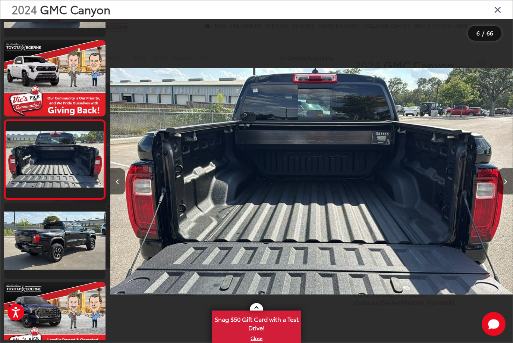
click at [504, 184] on icon "Next image" at bounding box center [505, 181] width 3 height 5
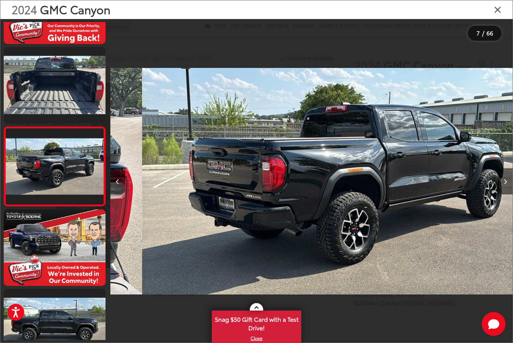
scroll to position [379, 0]
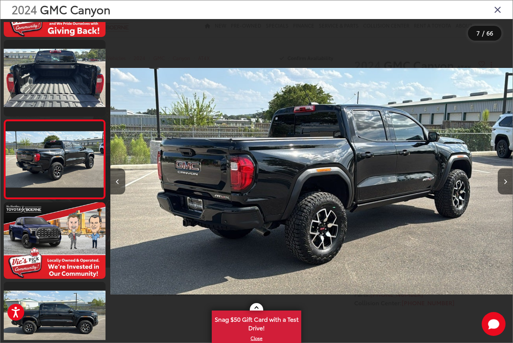
click at [502, 188] on button "Next image" at bounding box center [505, 181] width 15 height 26
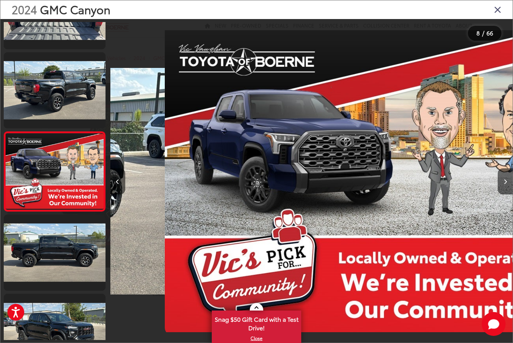
scroll to position [458, 0]
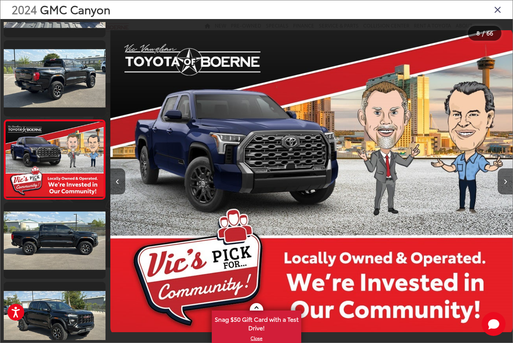
click at [504, 184] on icon "Next image" at bounding box center [505, 181] width 3 height 5
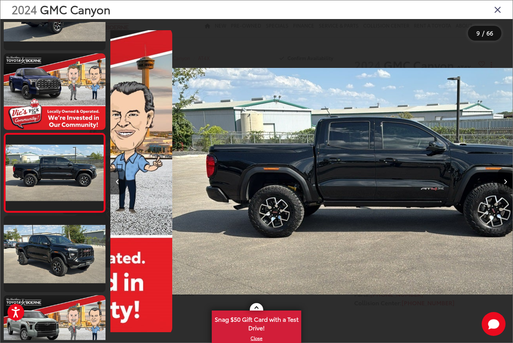
scroll to position [0, 0]
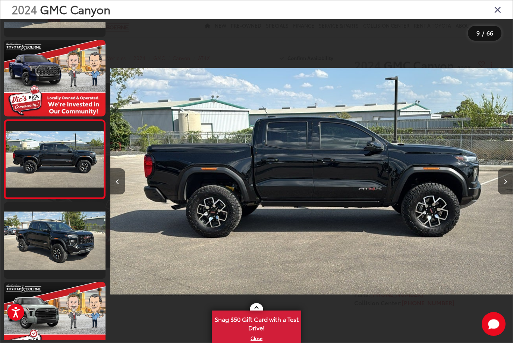
click at [504, 184] on icon "Next image" at bounding box center [505, 181] width 3 height 5
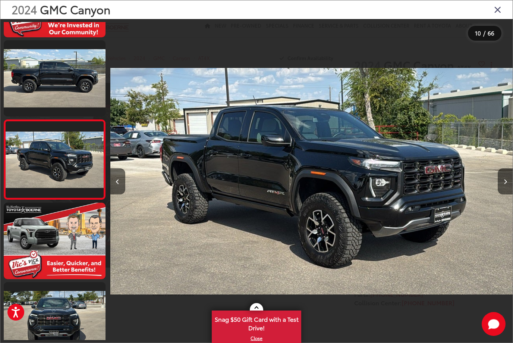
click at [503, 188] on button "Next image" at bounding box center [505, 181] width 15 height 26
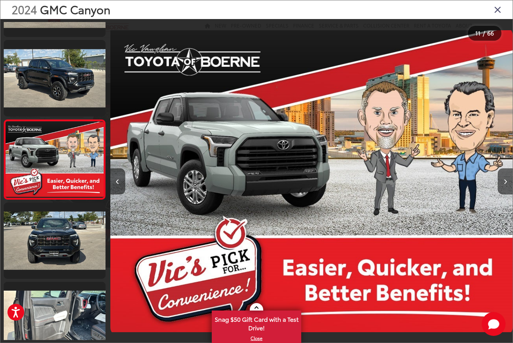
click at [503, 188] on button "Next image" at bounding box center [505, 181] width 15 height 26
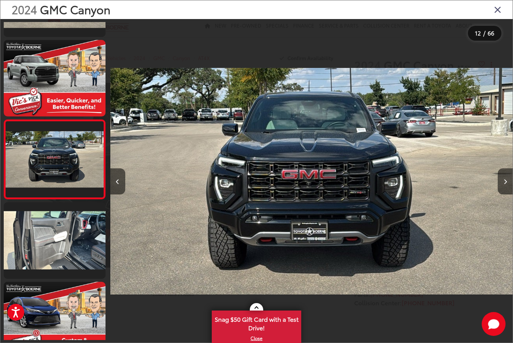
click at [503, 188] on button "Next image" at bounding box center [505, 181] width 15 height 26
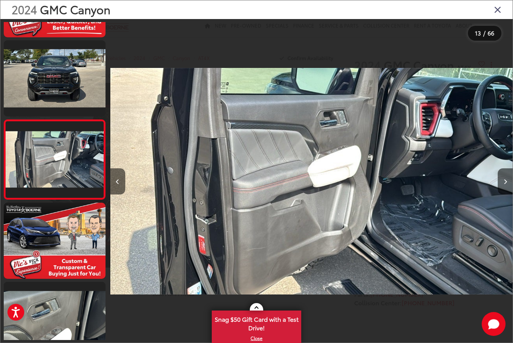
click at [503, 188] on button "Next image" at bounding box center [505, 181] width 15 height 26
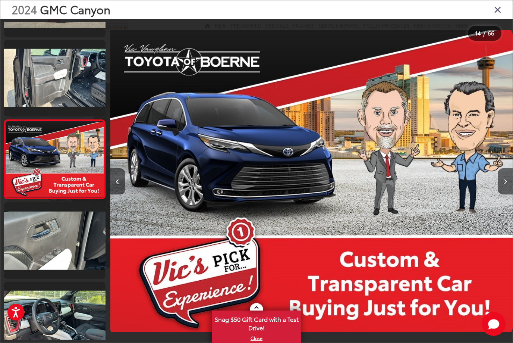
click at [503, 188] on button "Next image" at bounding box center [505, 181] width 15 height 26
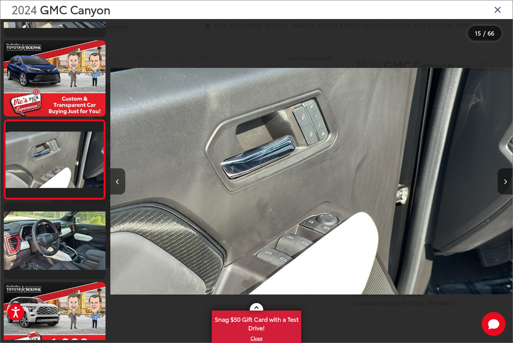
click at [504, 184] on icon "Next image" at bounding box center [505, 181] width 3 height 5
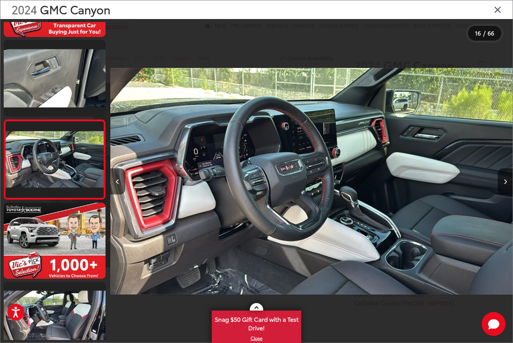
click at [504, 184] on icon "Next image" at bounding box center [505, 181] width 3 height 5
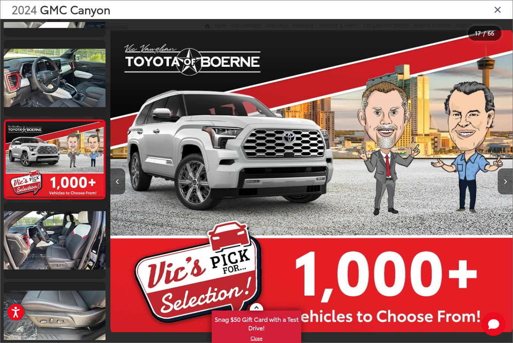
click at [509, 192] on button "Next image" at bounding box center [505, 181] width 15 height 26
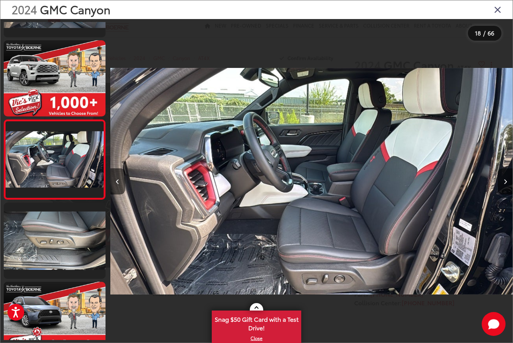
click at [507, 184] on icon "Next image" at bounding box center [505, 181] width 3 height 5
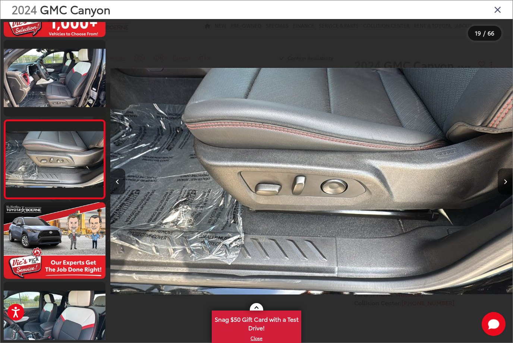
click at [510, 190] on button "Next image" at bounding box center [505, 181] width 15 height 26
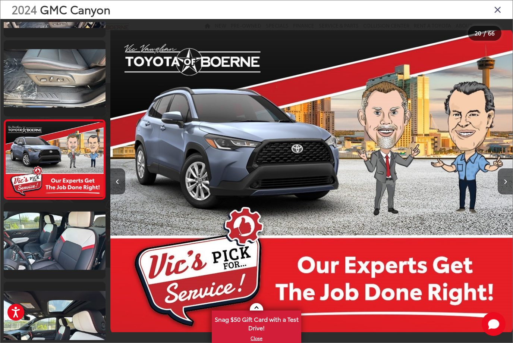
click at [509, 188] on button "Next image" at bounding box center [505, 181] width 15 height 26
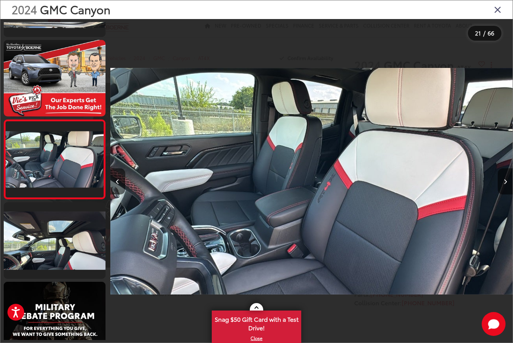
click at [501, 194] on button "Next image" at bounding box center [505, 181] width 15 height 26
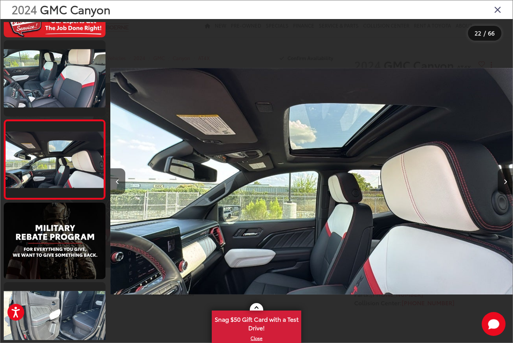
click at [503, 194] on button "Next image" at bounding box center [505, 181] width 15 height 26
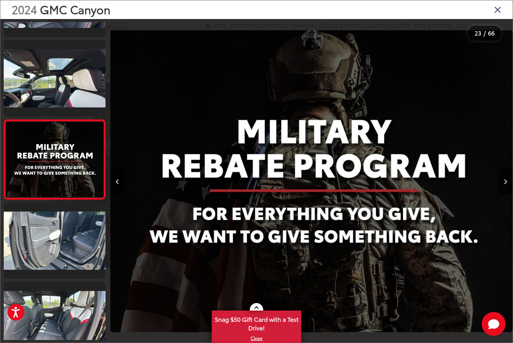
click at [503, 194] on button "Next image" at bounding box center [505, 181] width 15 height 26
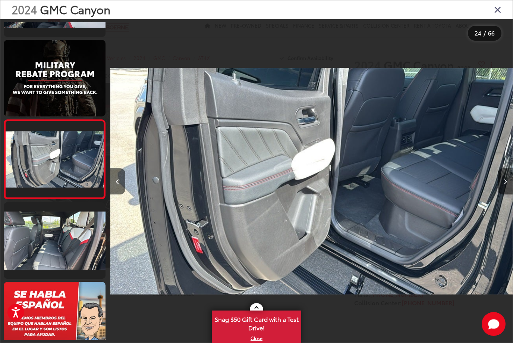
click at [503, 191] on button "Next image" at bounding box center [505, 181] width 15 height 26
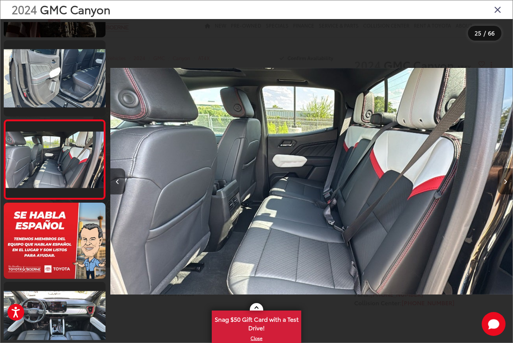
click at [507, 188] on button "Next image" at bounding box center [505, 181] width 15 height 26
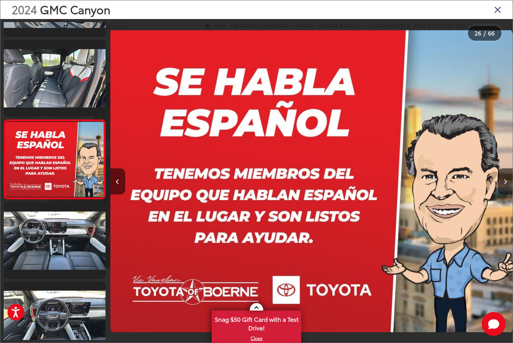
click at [508, 188] on button "Next image" at bounding box center [505, 181] width 15 height 26
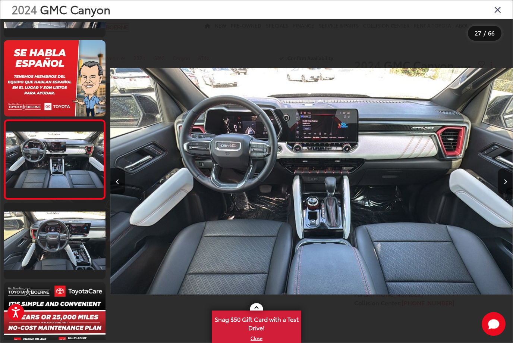
click at [508, 191] on button "Next image" at bounding box center [505, 181] width 15 height 26
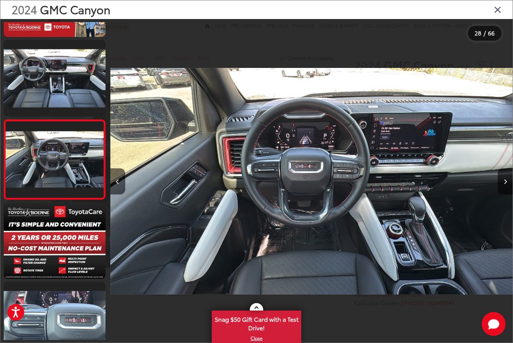
click at [508, 188] on button "Next image" at bounding box center [505, 181] width 15 height 26
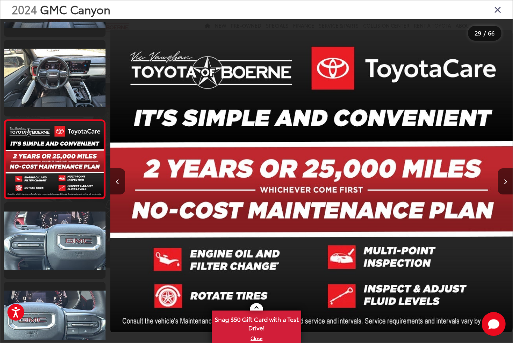
click at [507, 184] on icon "Next image" at bounding box center [505, 181] width 3 height 5
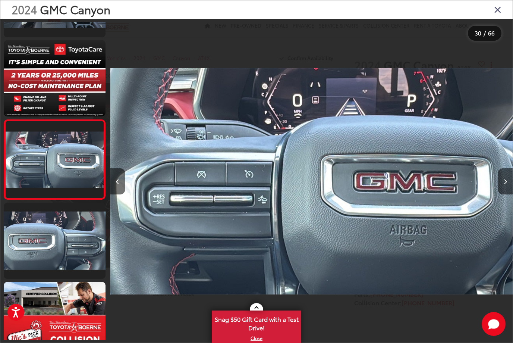
click at [506, 184] on icon "Next image" at bounding box center [505, 181] width 3 height 5
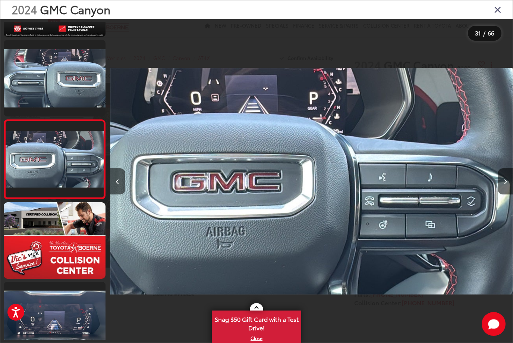
click at [115, 191] on button "Previous image" at bounding box center [117, 181] width 15 height 26
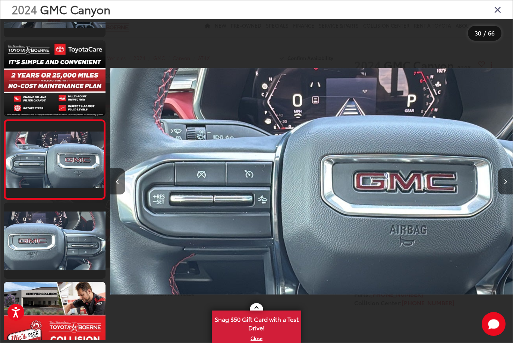
click at [507, 184] on icon "Next image" at bounding box center [505, 181] width 3 height 5
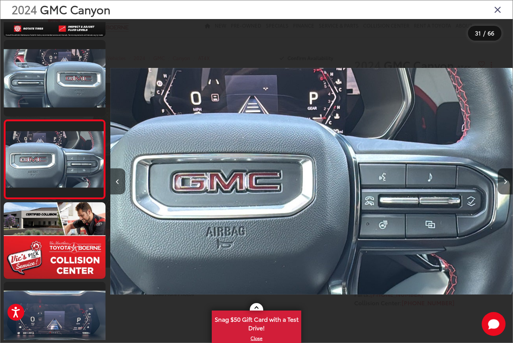
click at [507, 194] on button "Next image" at bounding box center [505, 181] width 15 height 26
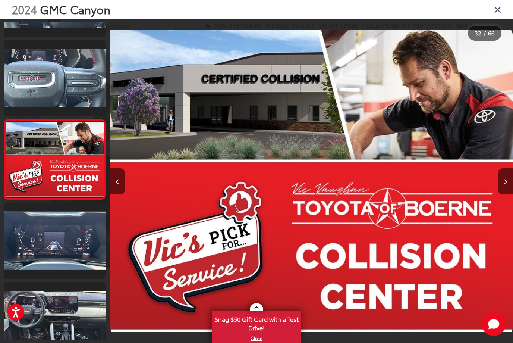
click at [507, 184] on icon "Next image" at bounding box center [505, 181] width 3 height 5
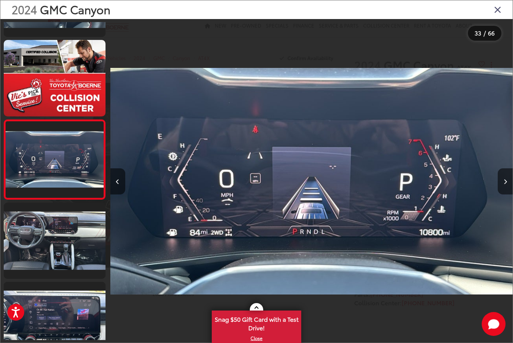
click at [507, 184] on icon "Next image" at bounding box center [505, 181] width 3 height 5
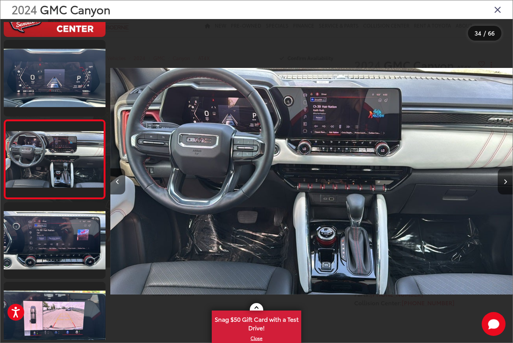
click at [507, 184] on icon "Next image" at bounding box center [505, 181] width 3 height 5
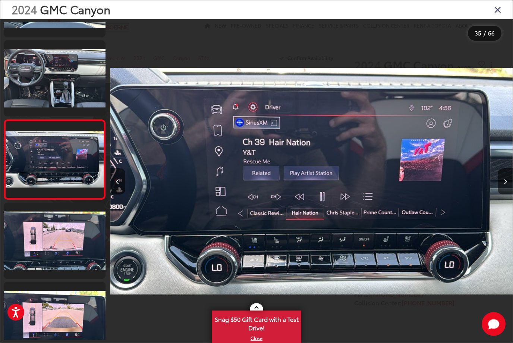
click at [509, 190] on button "Next image" at bounding box center [505, 181] width 15 height 26
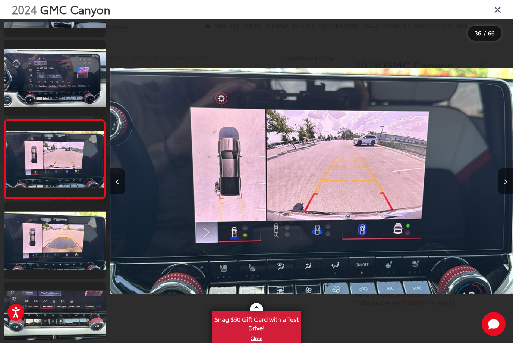
click at [507, 190] on button "Next image" at bounding box center [505, 181] width 15 height 26
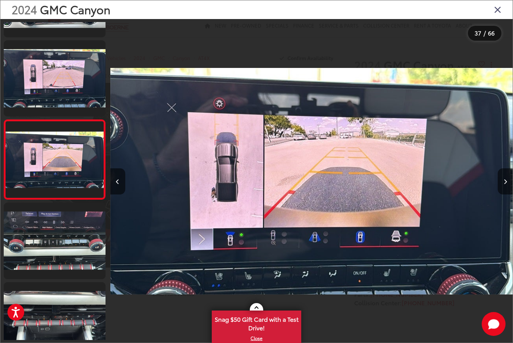
click at [506, 184] on icon "Next image" at bounding box center [505, 181] width 3 height 5
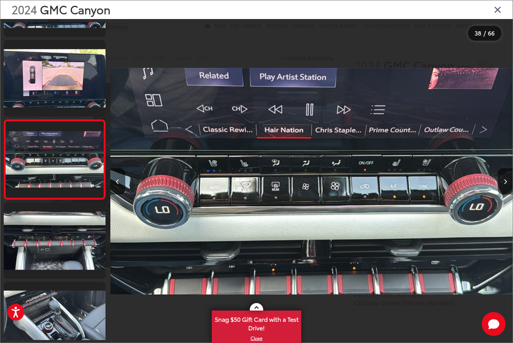
click at [505, 184] on icon "Next image" at bounding box center [505, 181] width 3 height 5
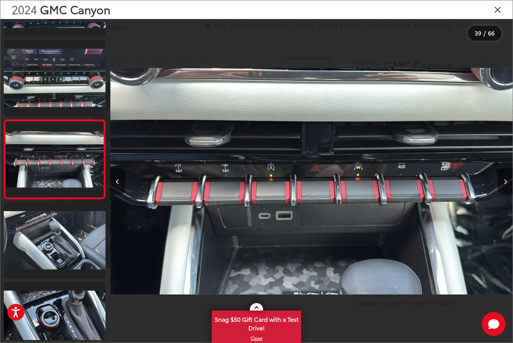
click at [118, 184] on icon "Previous image" at bounding box center [117, 181] width 3 height 5
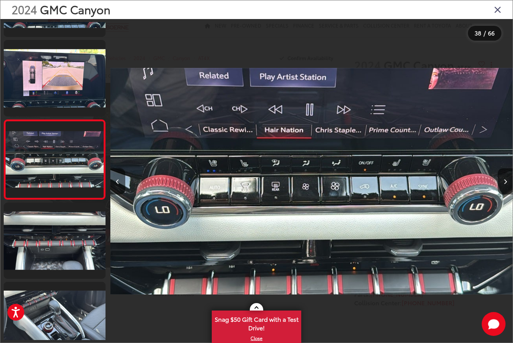
click at [507, 184] on icon "Next image" at bounding box center [505, 181] width 3 height 5
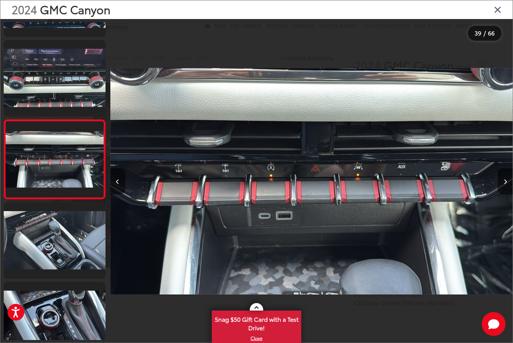
click at [505, 184] on icon "Next image" at bounding box center [505, 181] width 3 height 5
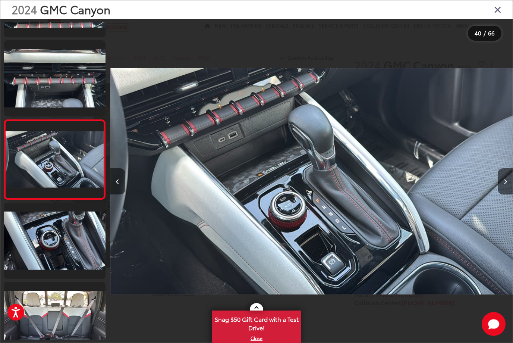
click at [505, 184] on icon "Next image" at bounding box center [505, 181] width 3 height 5
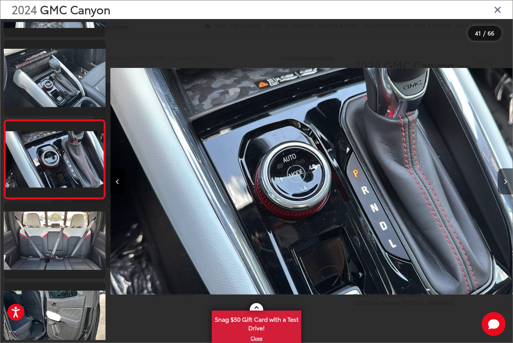
click at [504, 184] on icon "Next image" at bounding box center [505, 181] width 3 height 5
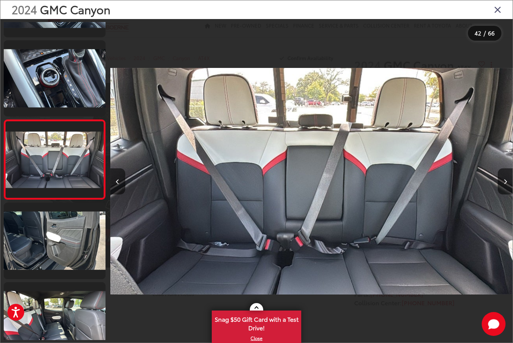
click at [506, 184] on icon "Next image" at bounding box center [505, 181] width 3 height 5
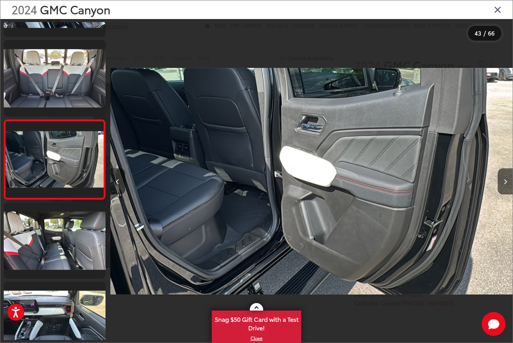
click at [507, 184] on icon "Next image" at bounding box center [505, 181] width 3 height 5
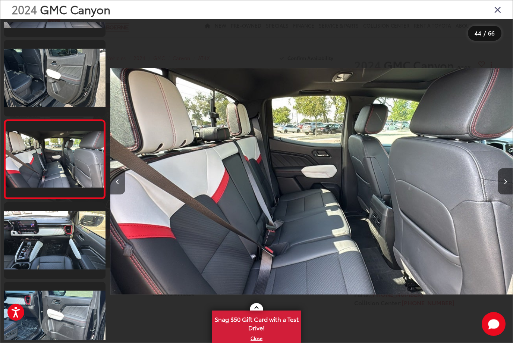
click at [507, 184] on icon "Next image" at bounding box center [505, 181] width 3 height 5
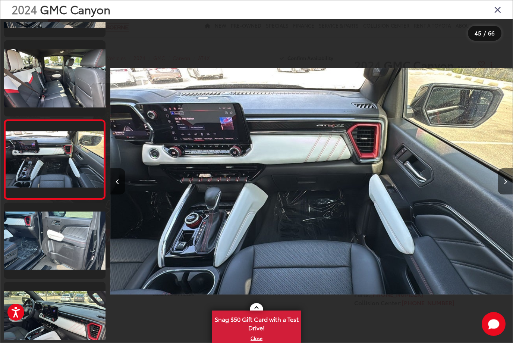
click at [506, 184] on icon "Next image" at bounding box center [505, 181] width 3 height 5
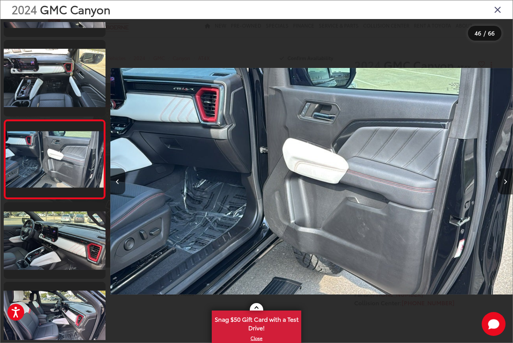
click at [509, 188] on button "Next image" at bounding box center [505, 181] width 15 height 26
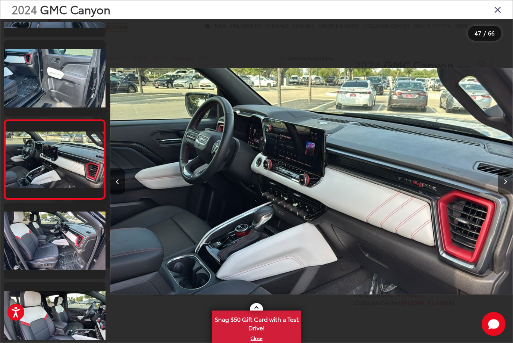
click at [507, 189] on button "Next image" at bounding box center [505, 181] width 15 height 26
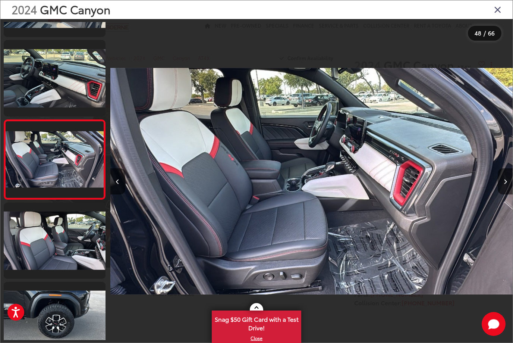
click at [506, 184] on icon "Next image" at bounding box center [505, 181] width 3 height 5
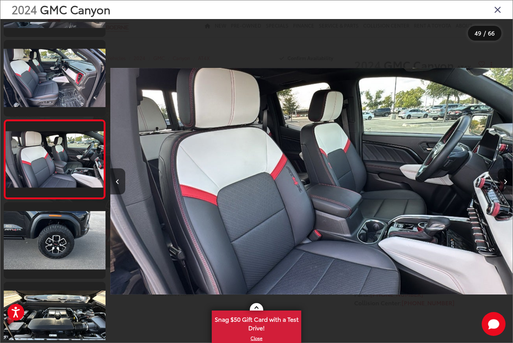
click at [505, 184] on icon "Next image" at bounding box center [505, 181] width 3 height 5
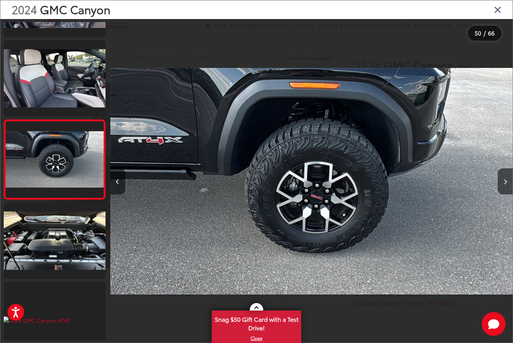
click at [507, 184] on icon "Next image" at bounding box center [505, 181] width 3 height 5
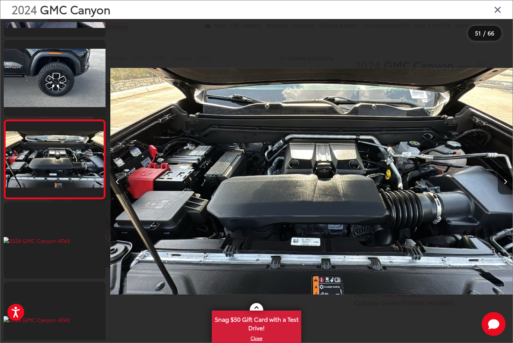
click at [506, 184] on icon "Next image" at bounding box center [505, 181] width 3 height 5
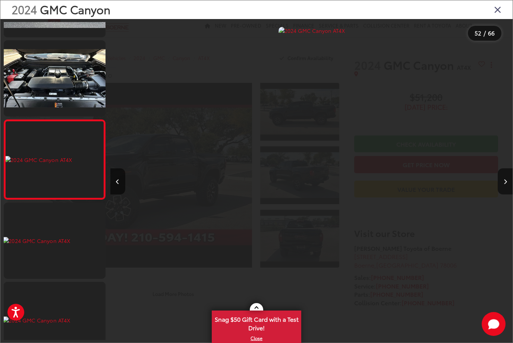
click at [505, 184] on icon "Next image" at bounding box center [505, 181] width 3 height 5
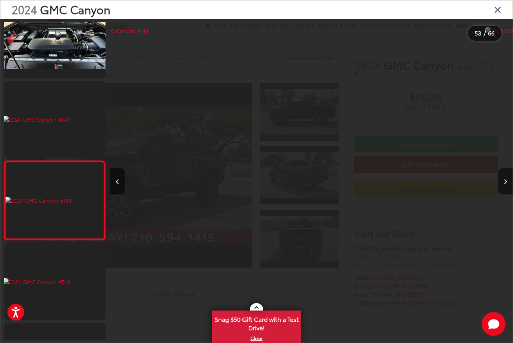
click at [504, 184] on icon "Next image" at bounding box center [505, 181] width 3 height 5
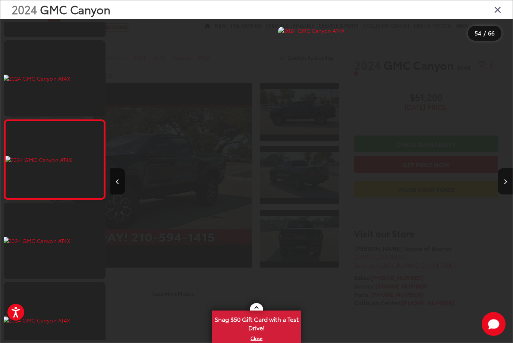
click at [498, 13] on icon "Close gallery" at bounding box center [497, 9] width 7 height 10
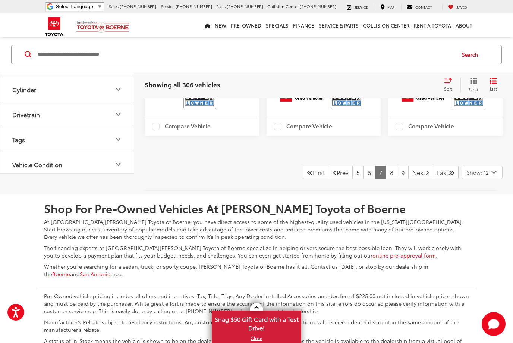
click at [415, 179] on link "Next" at bounding box center [421, 172] width 25 height 13
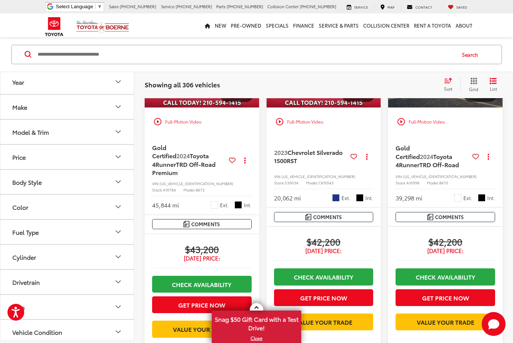
scroll to position [1302, 0]
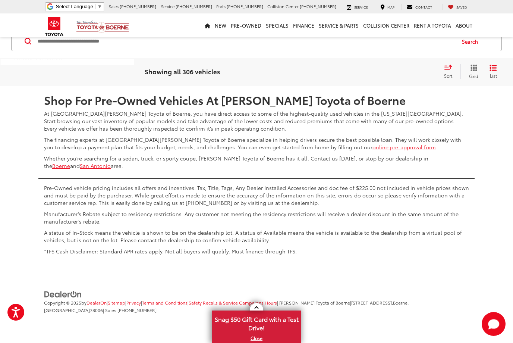
click at [414, 71] on link "Next" at bounding box center [421, 63] width 25 height 13
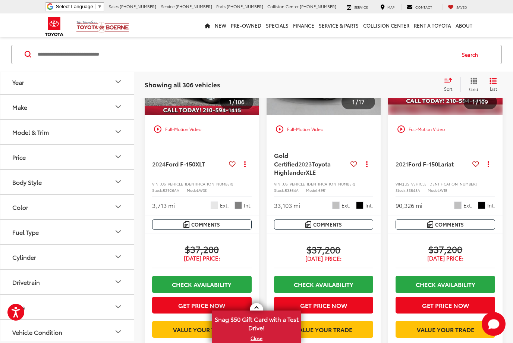
scroll to position [1296, 0]
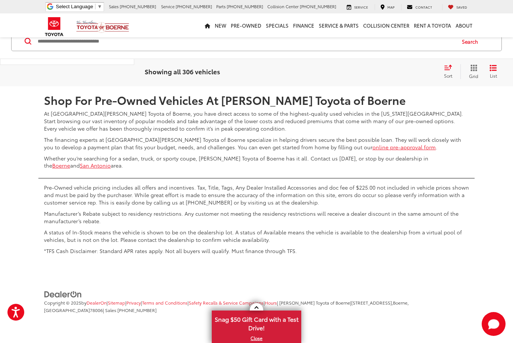
click at [419, 71] on link "Next" at bounding box center [421, 63] width 25 height 13
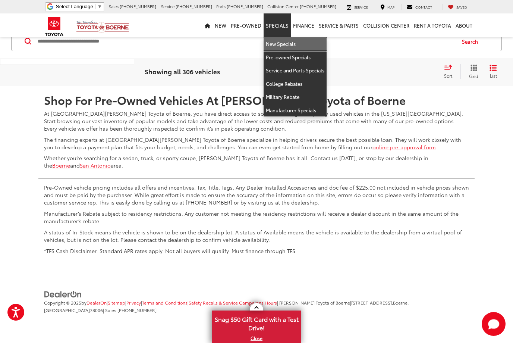
click at [292, 42] on link "New Specials" at bounding box center [295, 43] width 63 height 13
